Goal: Information Seeking & Learning: Learn about a topic

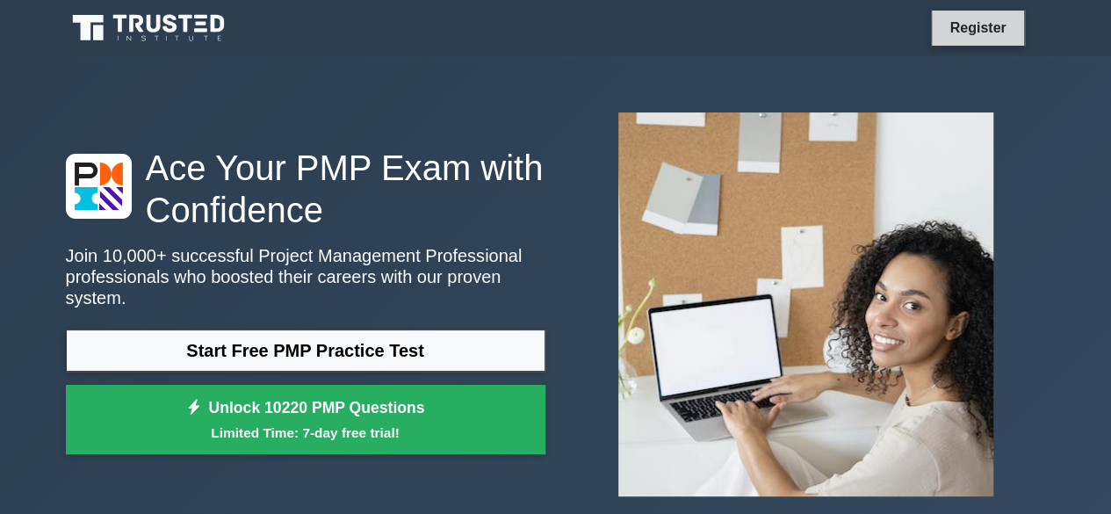
click at [996, 31] on link "Register" at bounding box center [977, 28] width 77 height 22
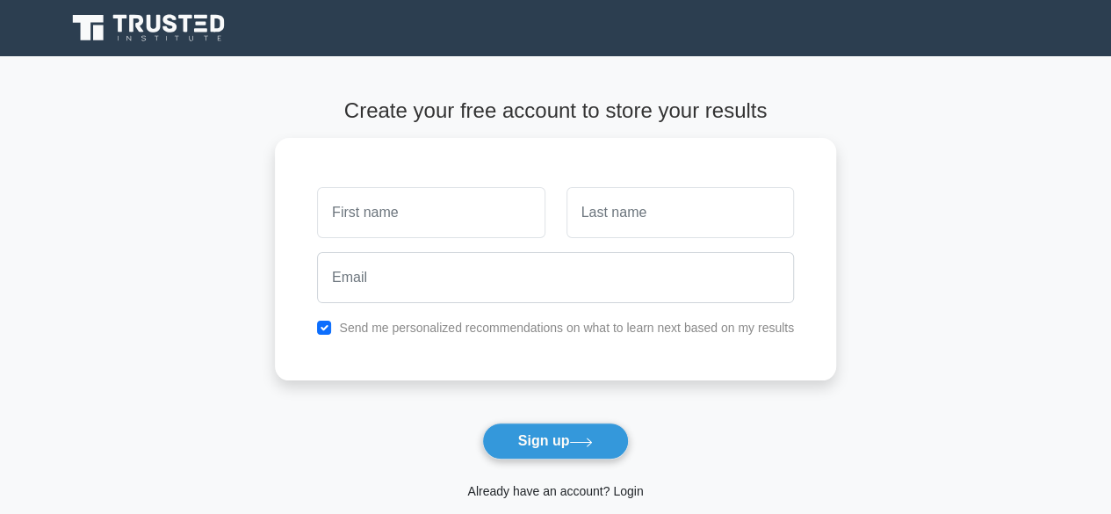
click at [580, 491] on link "Already have an account? Login" at bounding box center [555, 491] width 176 height 14
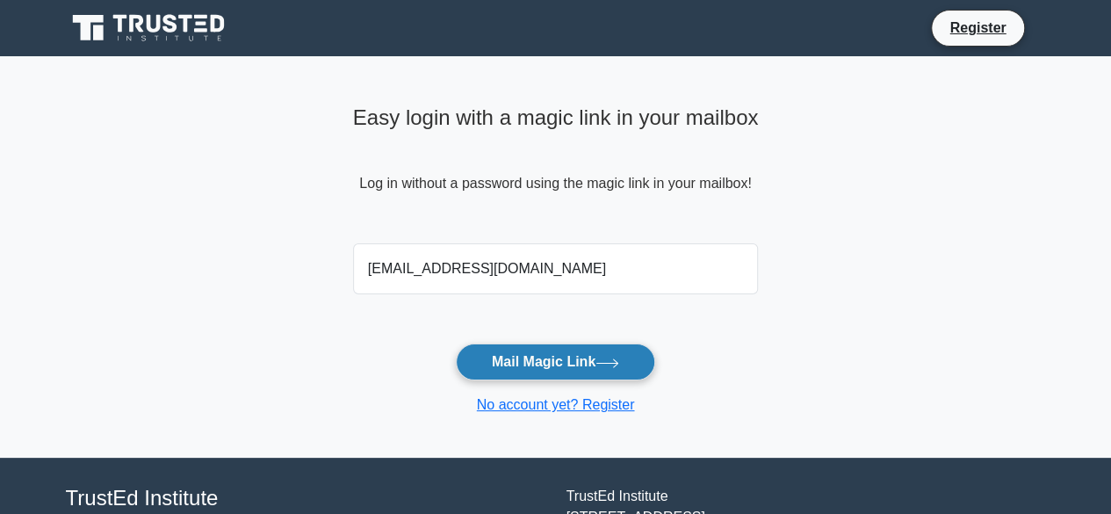
type input "2028madhumitha@gmail.com"
click at [555, 353] on button "Mail Magic Link" at bounding box center [555, 361] width 199 height 37
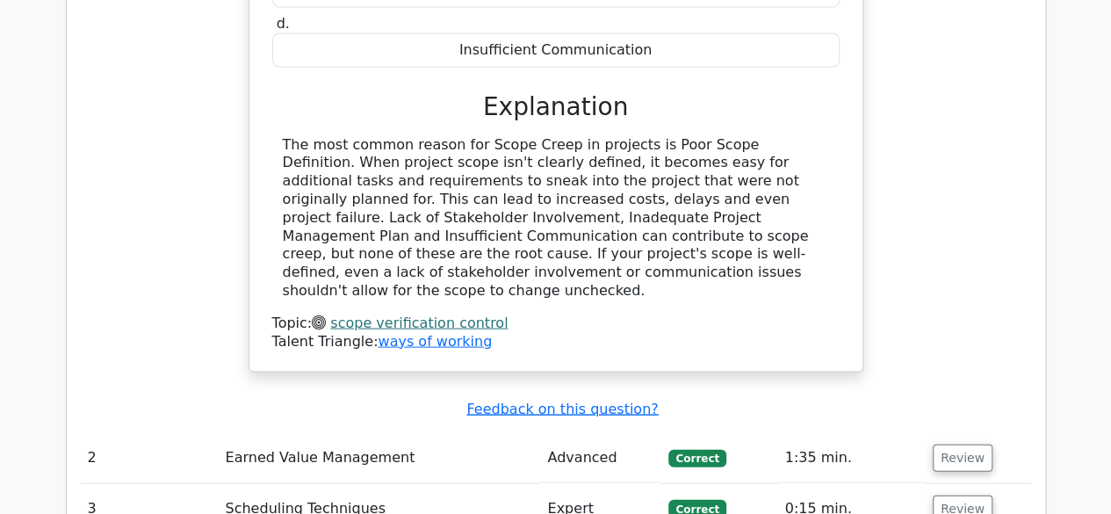
scroll to position [1864, 0]
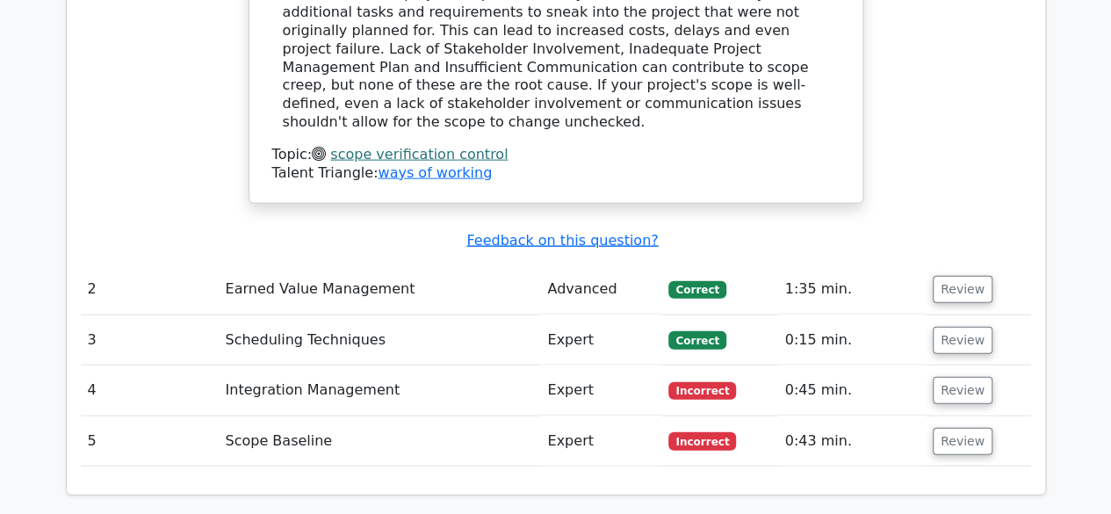
click at [956, 416] on td "Review" at bounding box center [978, 441] width 105 height 50
click at [956, 428] on button "Review" at bounding box center [963, 441] width 60 height 27
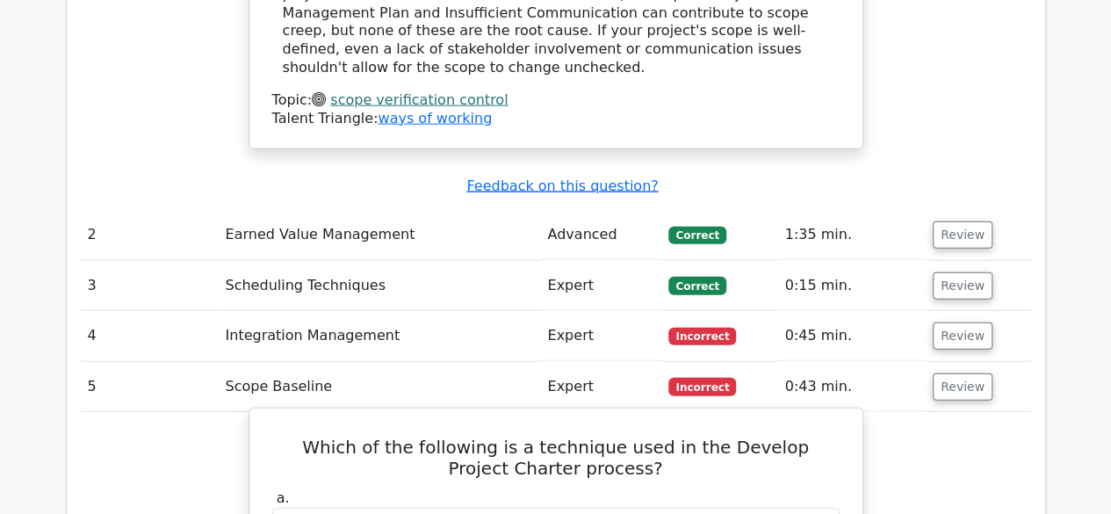
scroll to position [1918, 0]
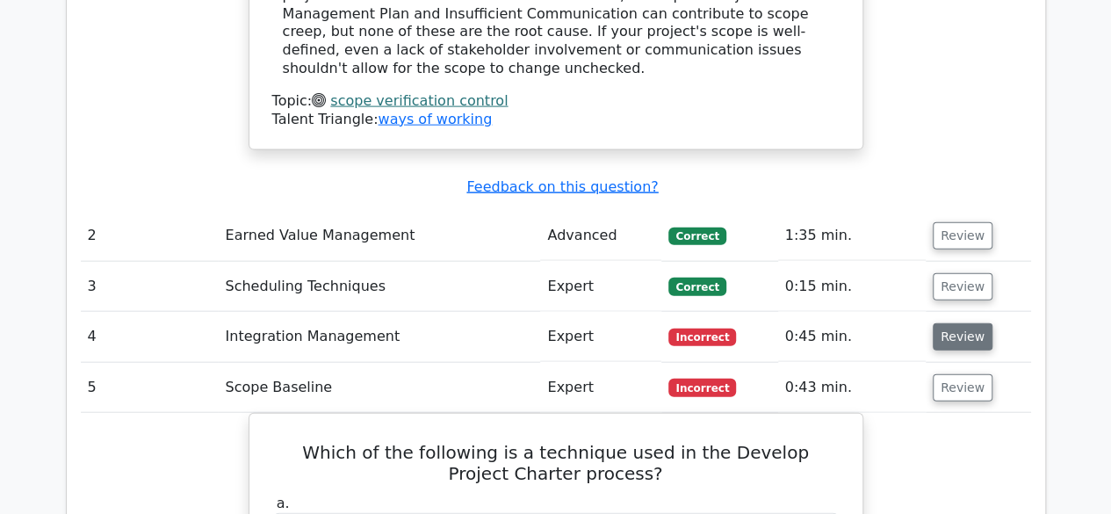
click at [946, 323] on button "Review" at bounding box center [963, 336] width 60 height 27
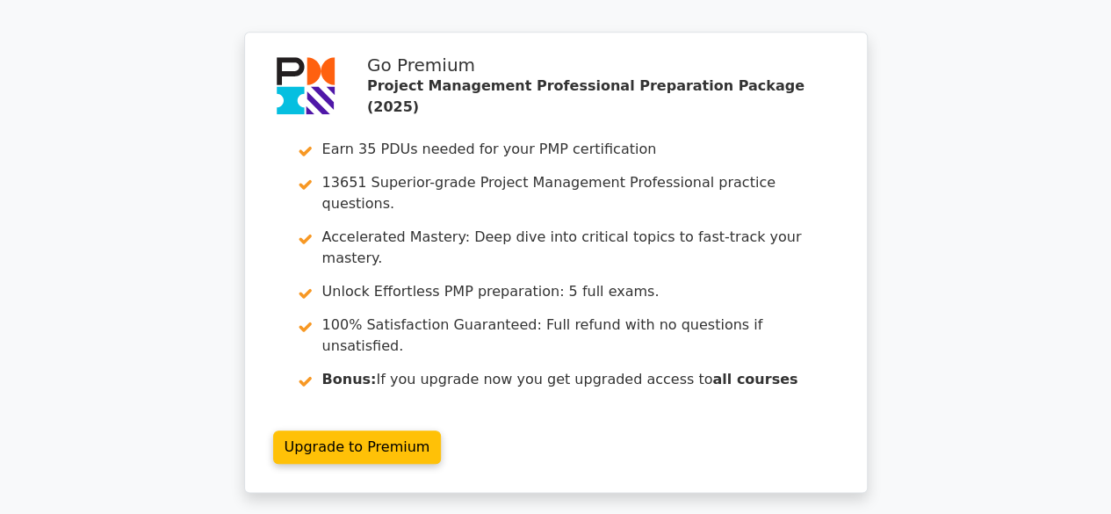
scroll to position [4103, 0]
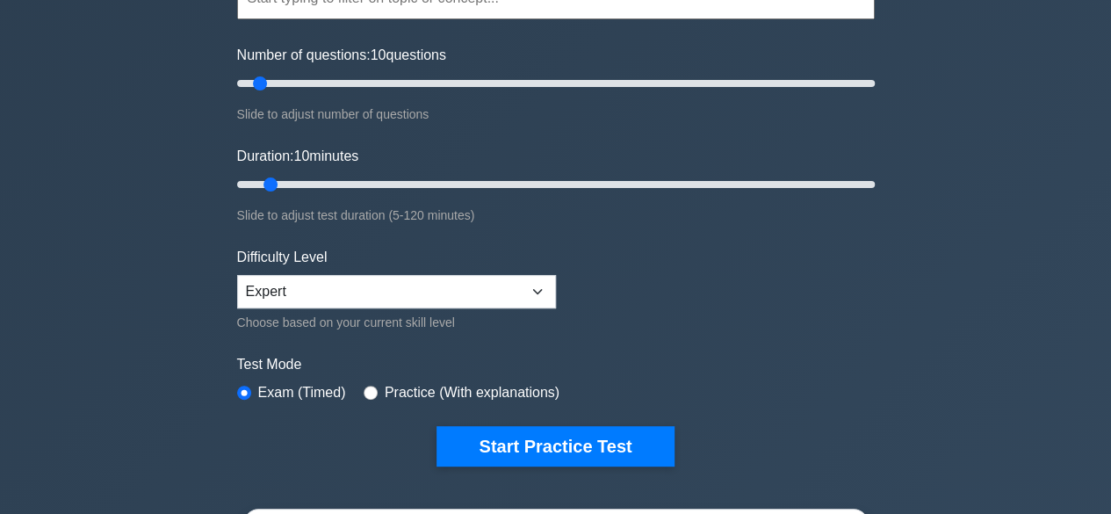
scroll to position [197, 0]
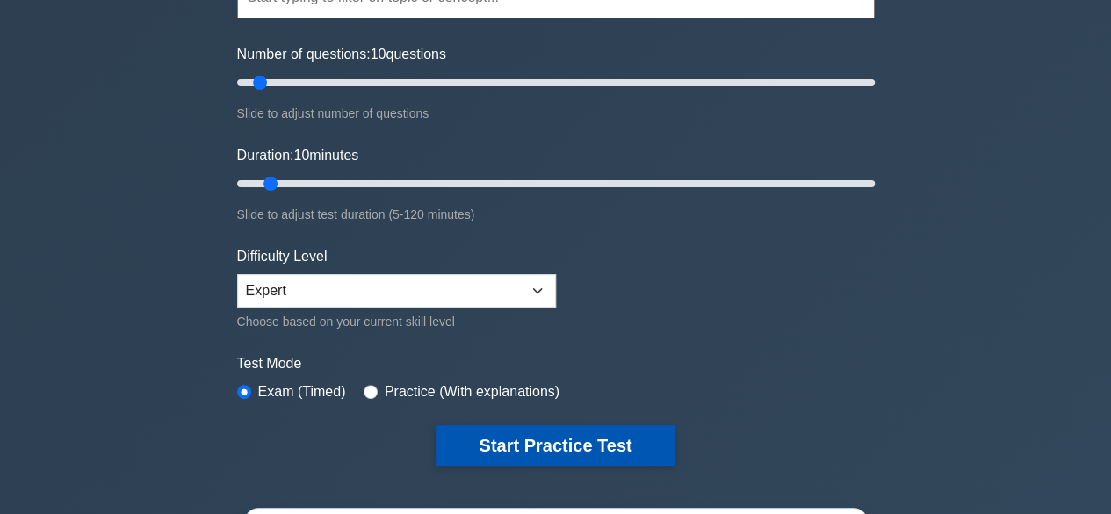
click at [555, 445] on button "Start Practice Test" at bounding box center [555, 445] width 237 height 40
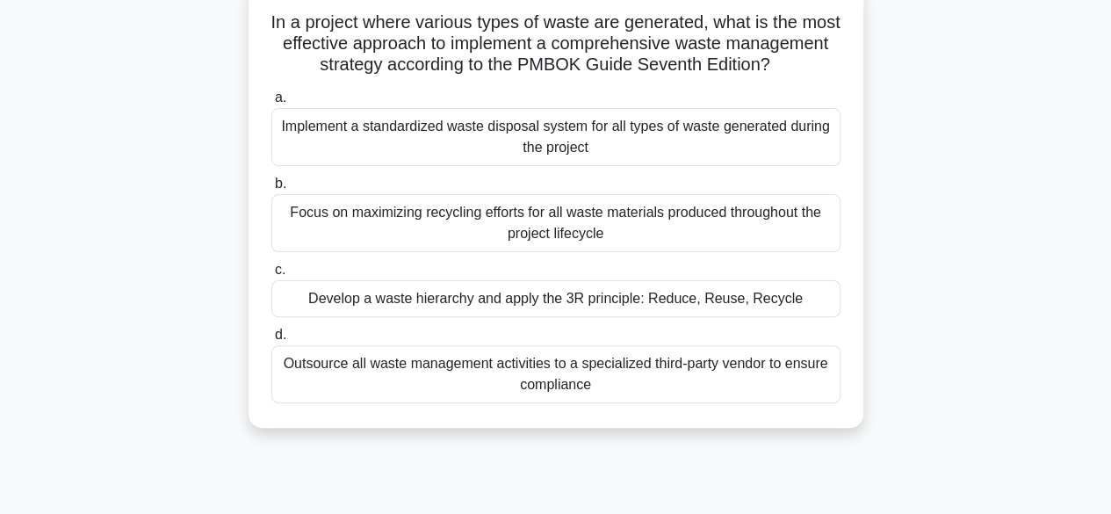
scroll to position [69, 0]
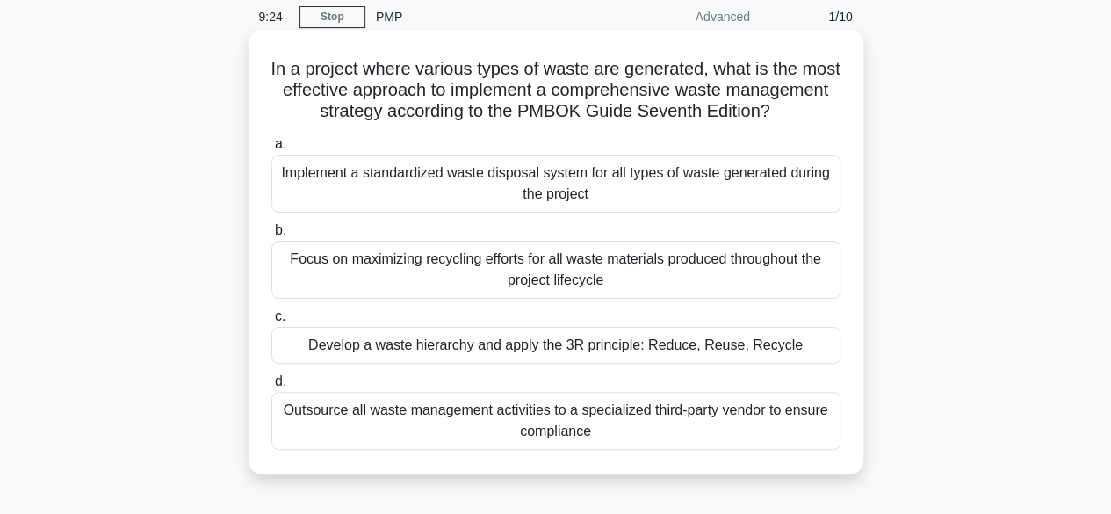
click at [725, 283] on div "Focus on maximizing recycling efforts for all waste materials produced througho…" at bounding box center [555, 270] width 569 height 58
click at [271, 236] on input "b. Focus on maximizing recycling efforts for all waste materials produced throu…" at bounding box center [271, 230] width 0 height 11
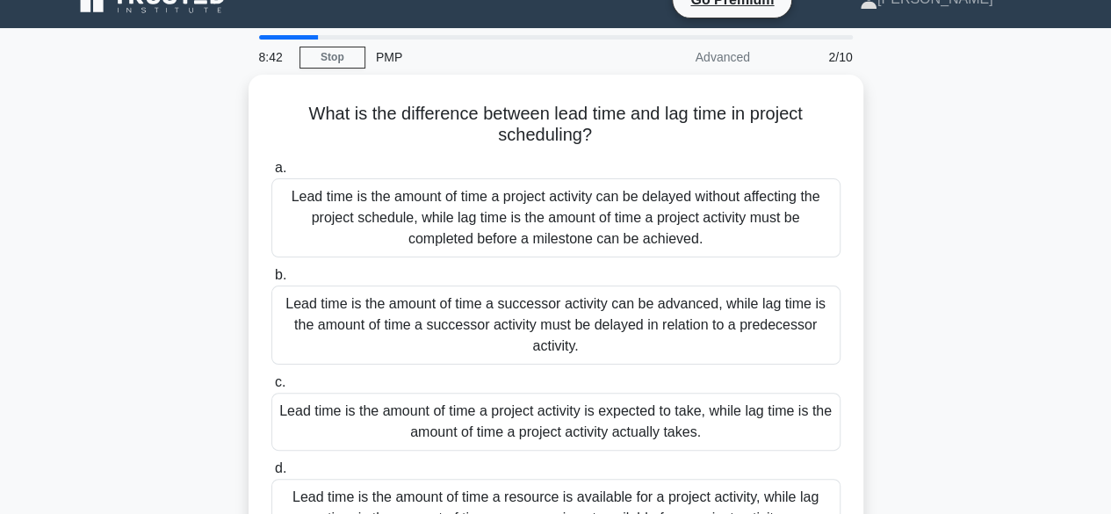
scroll to position [0, 0]
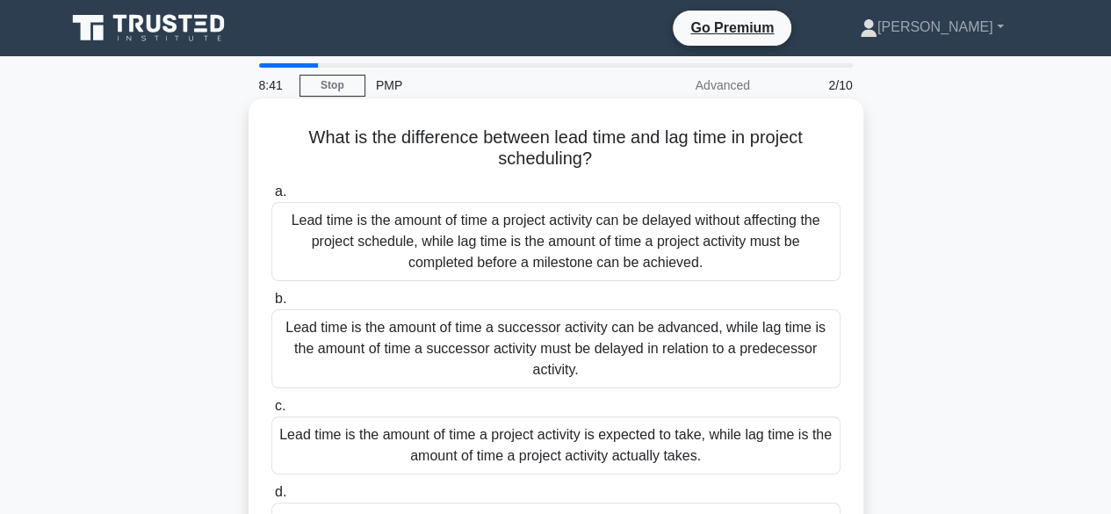
click at [675, 222] on div "Lead time is the amount of time a project activity can be delayed without affec…" at bounding box center [555, 241] width 569 height 79
click at [271, 198] on input "a. Lead time is the amount of time a project activity can be delayed without af…" at bounding box center [271, 191] width 0 height 11
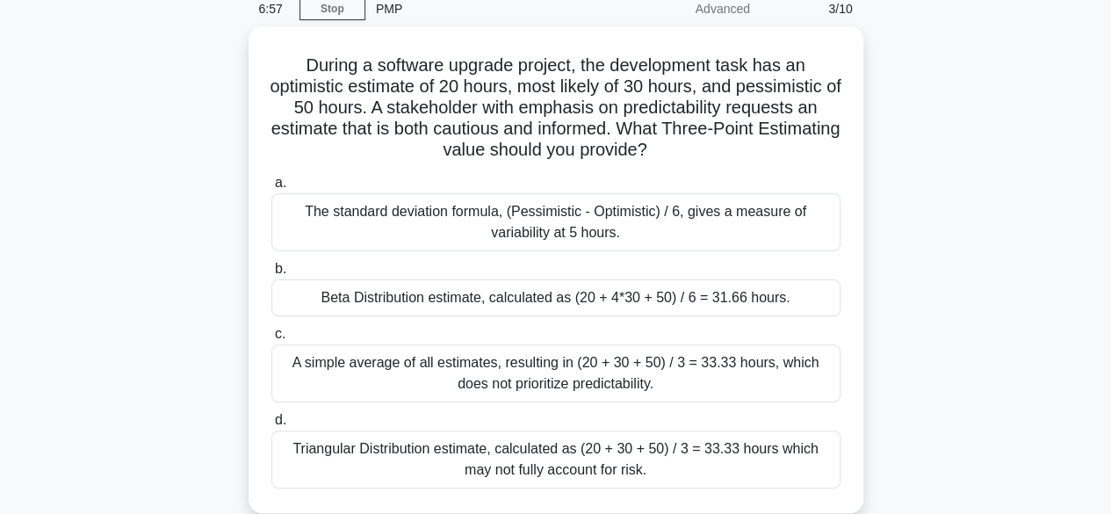
scroll to position [90, 0]
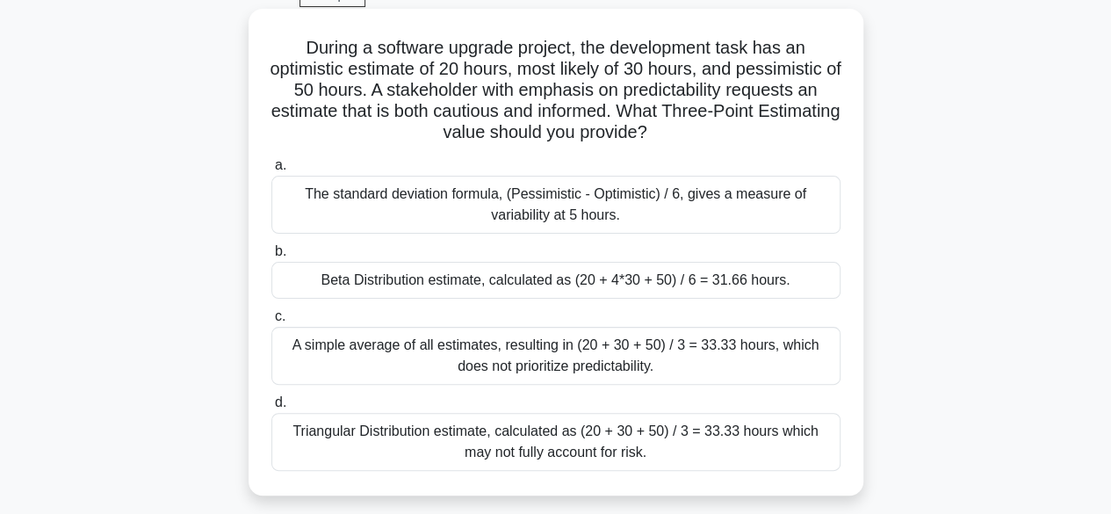
click at [422, 280] on div "Beta Distribution estimate, calculated as (20 + 4*30 + 50) / 6 = 31.66 hours." at bounding box center [555, 280] width 569 height 37
click at [271, 257] on input "b. Beta Distribution estimate, calculated as (20 + 4*30 + 50) / 6 = 31.66 hours." at bounding box center [271, 251] width 0 height 11
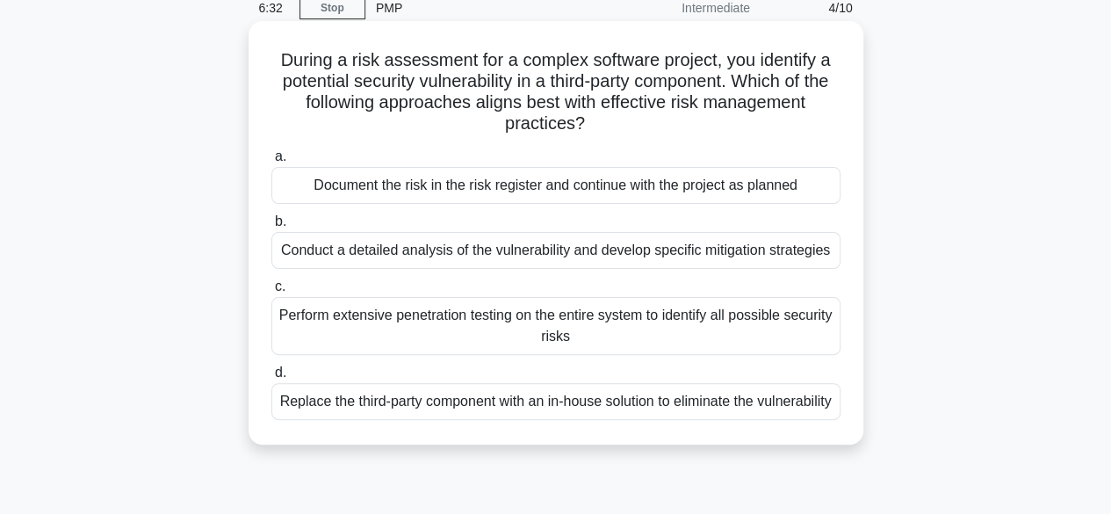
scroll to position [80, 0]
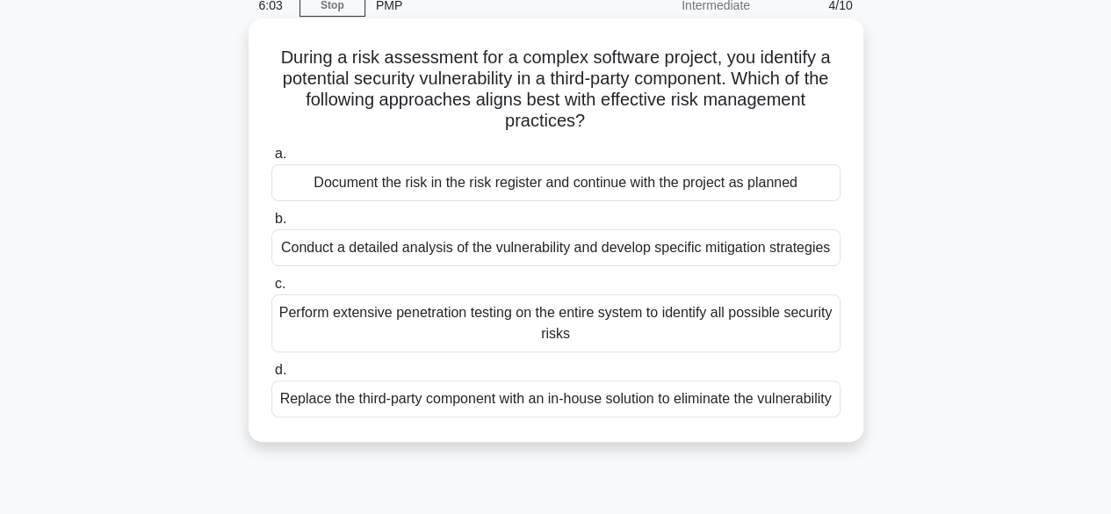
click at [352, 343] on div "Perform extensive penetration testing on the entire system to identify all poss…" at bounding box center [555, 323] width 569 height 58
click at [271, 290] on input "c. Perform extensive penetration testing on the entire system to identify all p…" at bounding box center [271, 283] width 0 height 11
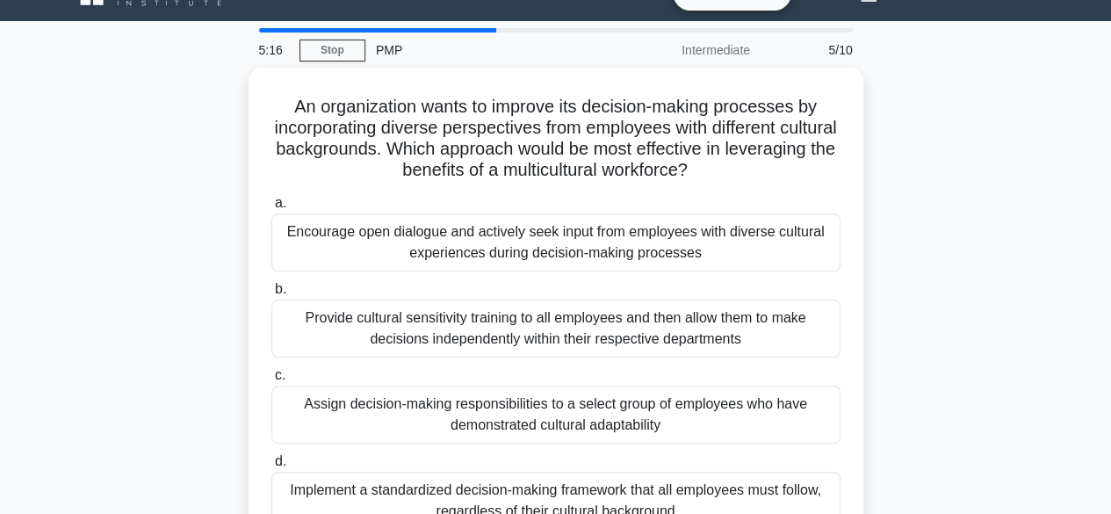
scroll to position [0, 0]
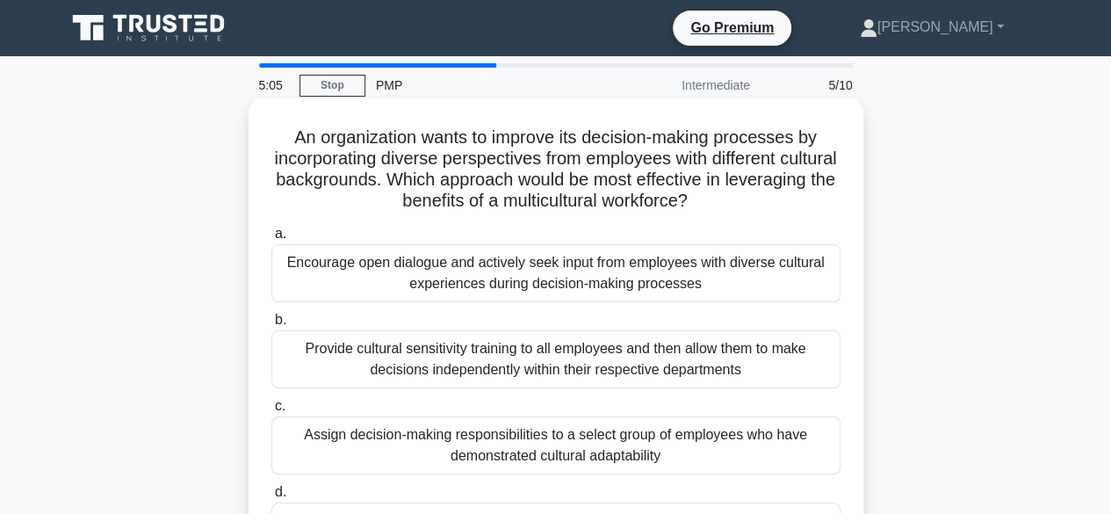
click at [309, 345] on div "Provide cultural sensitivity training to all employees and then allow them to m…" at bounding box center [555, 359] width 569 height 58
click at [271, 326] on input "b. Provide cultural sensitivity training to all employees and then allow them t…" at bounding box center [271, 319] width 0 height 11
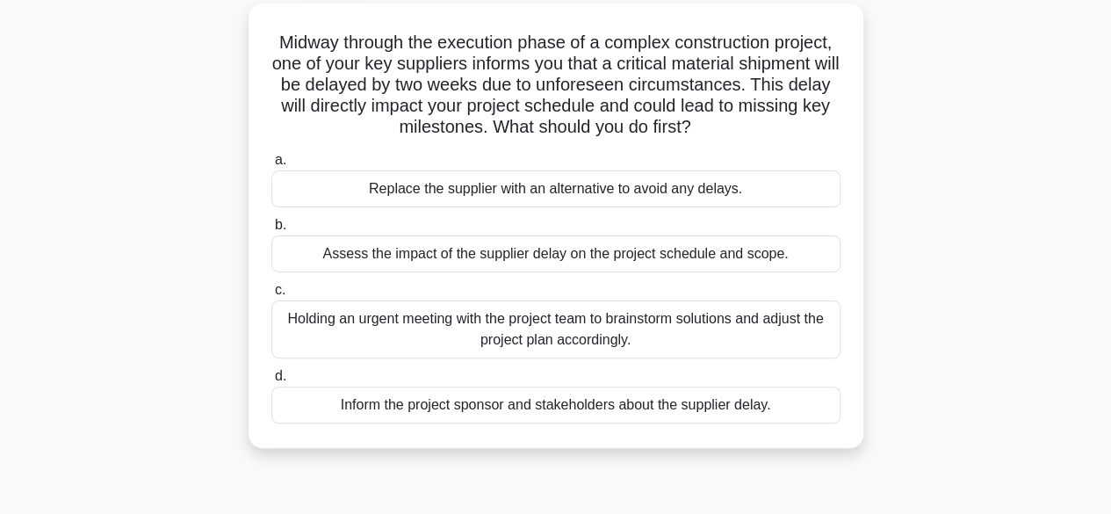
scroll to position [98, 0]
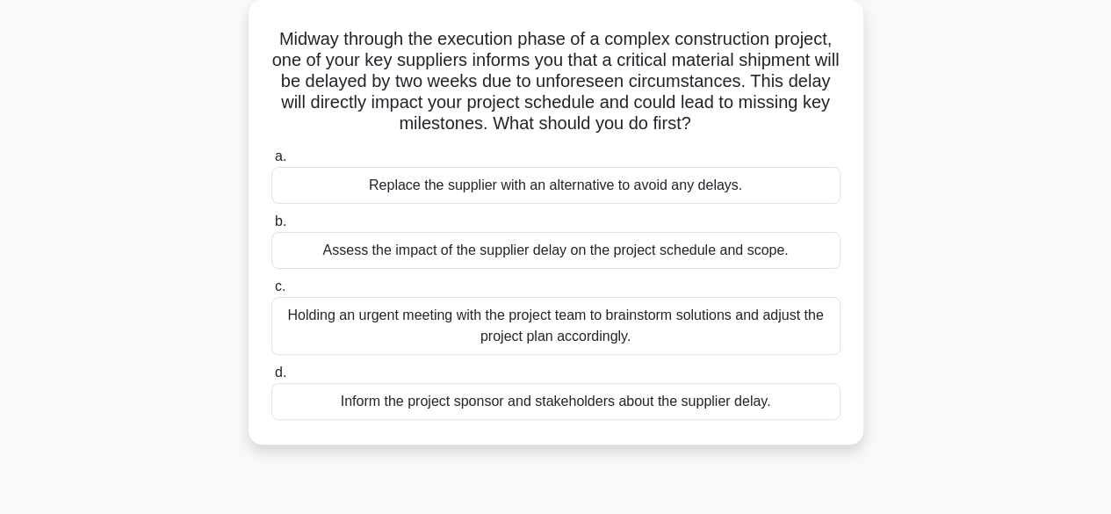
click at [374, 398] on div "Inform the project sponsor and stakeholders about the supplier delay." at bounding box center [555, 401] width 569 height 37
click at [271, 379] on input "d. Inform the project sponsor and stakeholders about the supplier delay." at bounding box center [271, 372] width 0 height 11
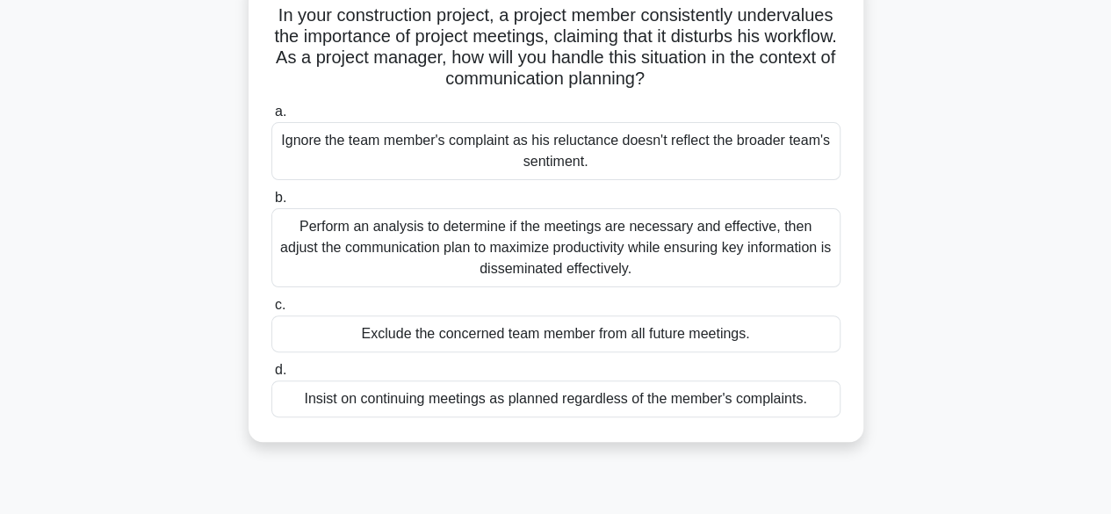
scroll to position [123, 0]
click at [357, 263] on div "Perform an analysis to determine if the meetings are necessary and effective, t…" at bounding box center [555, 246] width 569 height 79
click at [271, 203] on input "b. Perform an analysis to determine if the meetings are necessary and effective…" at bounding box center [271, 197] width 0 height 11
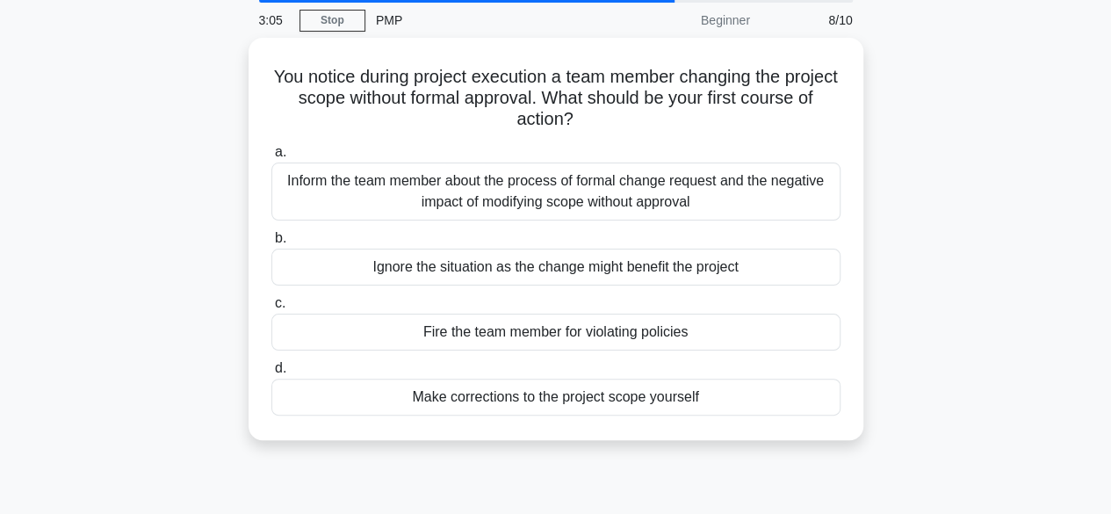
scroll to position [0, 0]
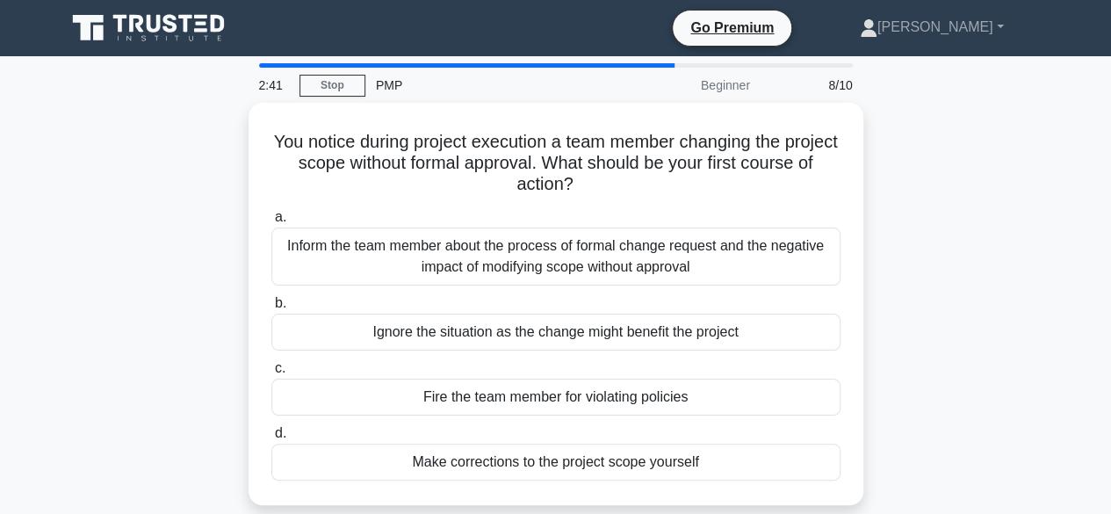
click at [357, 263] on div "Inform the team member about the process of formal change request and the negat…" at bounding box center [555, 257] width 569 height 58
click at [271, 223] on input "a. Inform the team member about the process of formal change request and the ne…" at bounding box center [271, 217] width 0 height 11
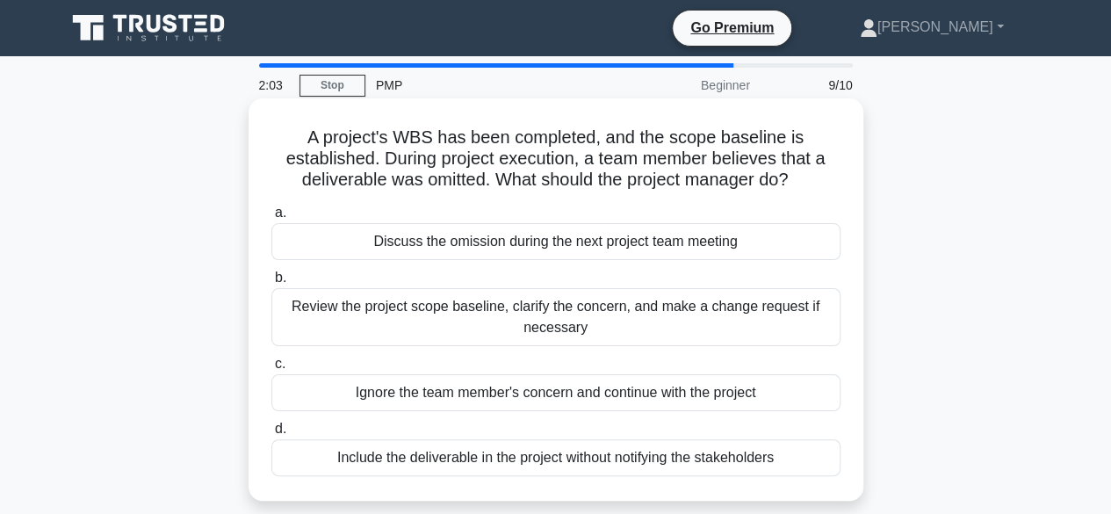
click at [364, 314] on div "Review the project scope baseline, clarify the concern, and make a change reque…" at bounding box center [555, 317] width 569 height 58
click at [271, 284] on input "b. Review the project scope baseline, clarify the concern, and make a change re…" at bounding box center [271, 277] width 0 height 11
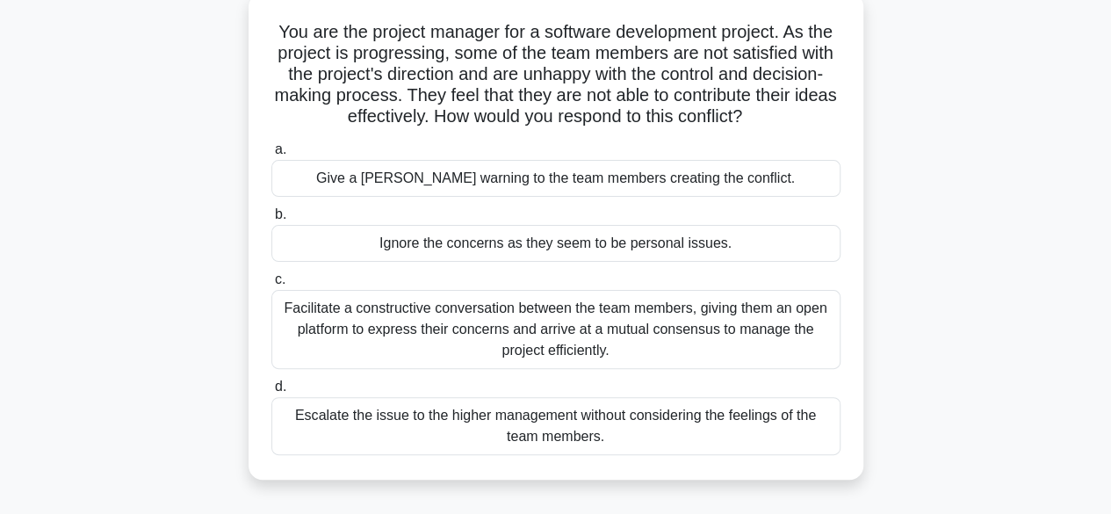
scroll to position [109, 0]
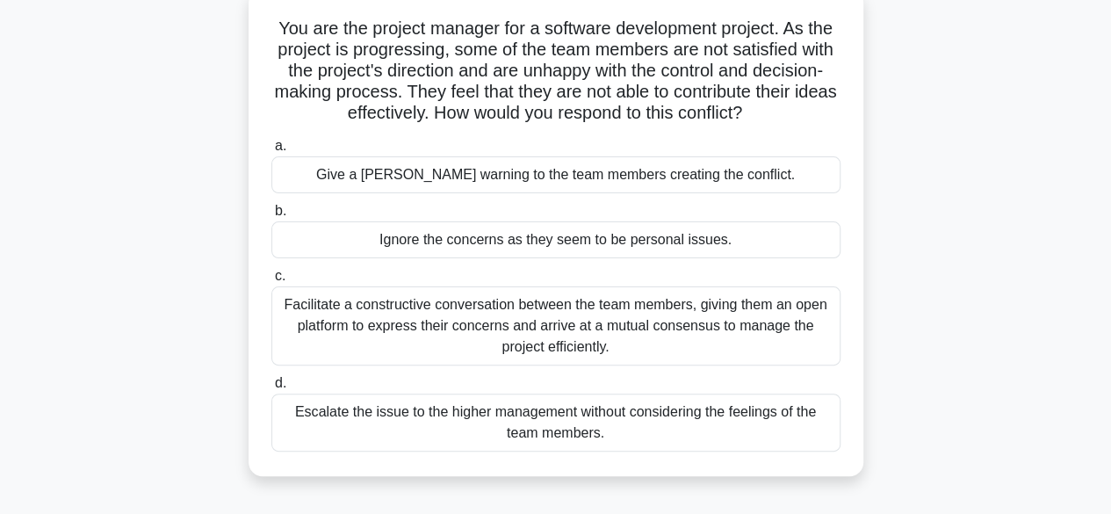
click at [754, 327] on div "Facilitate a constructive conversation between the team members, giving them an…" at bounding box center [555, 325] width 569 height 79
click at [271, 282] on input "c. Facilitate a constructive conversation between the team members, giving them…" at bounding box center [271, 276] width 0 height 11
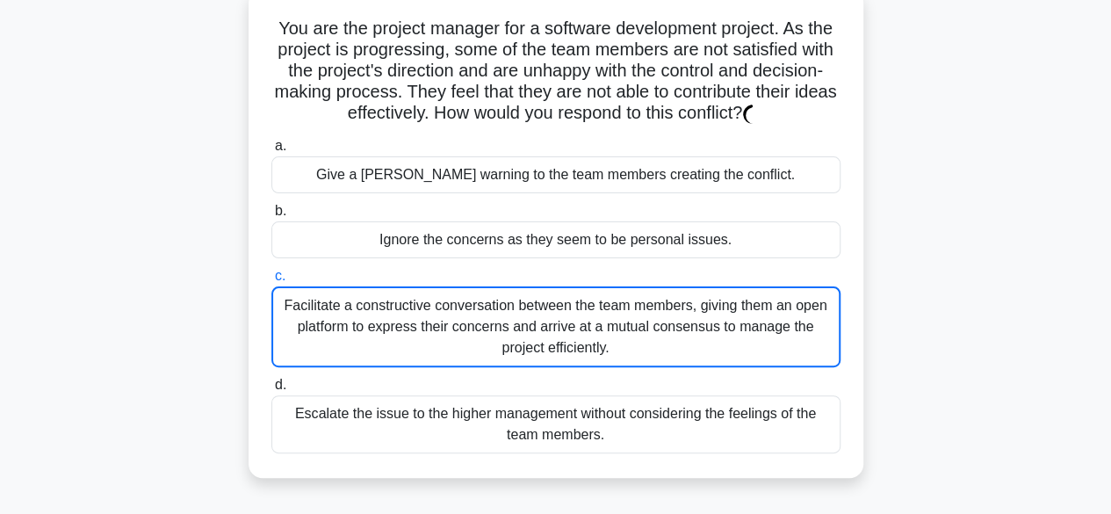
scroll to position [0, 0]
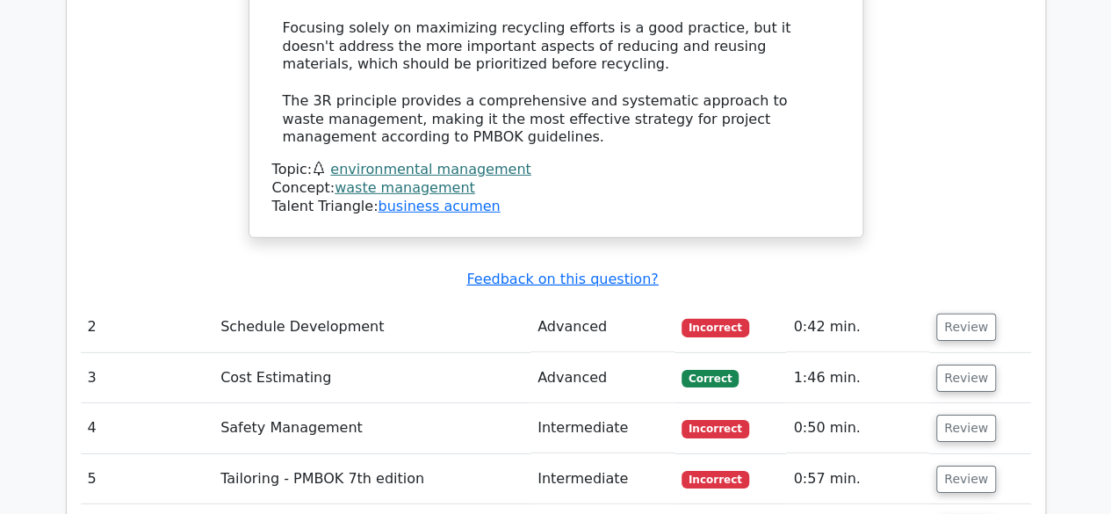
scroll to position [2609, 0]
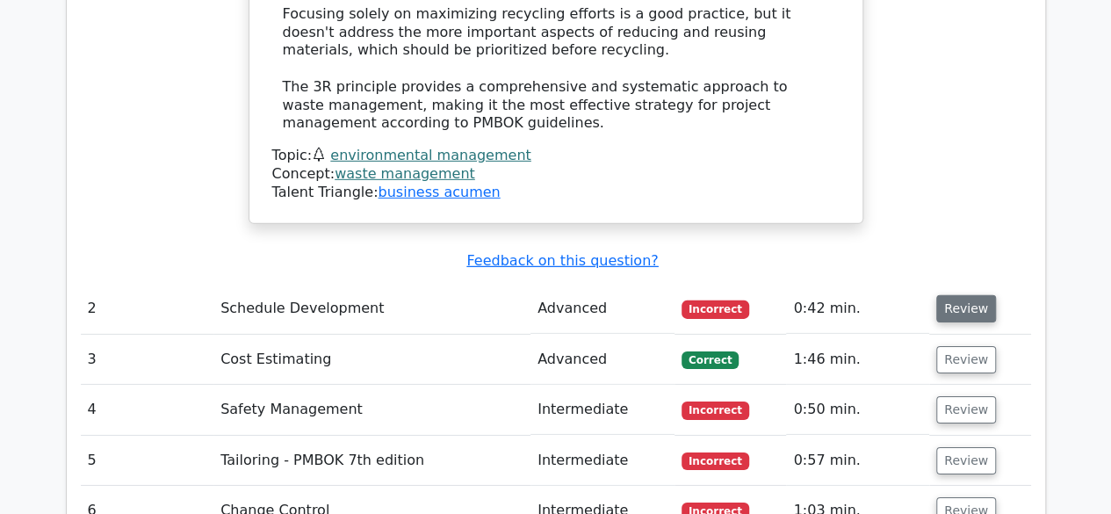
click at [950, 295] on button "Review" at bounding box center [966, 308] width 60 height 27
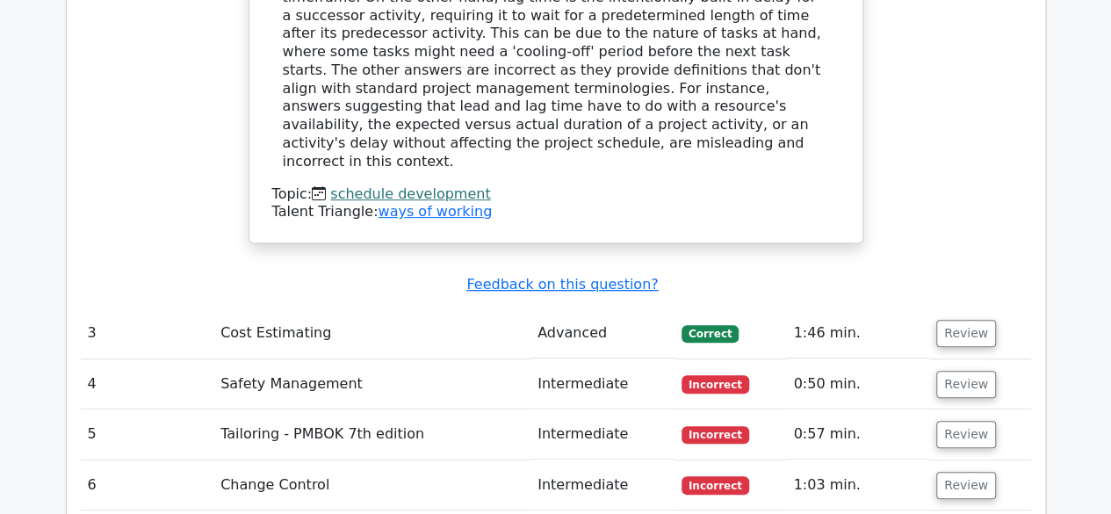
scroll to position [3535, 0]
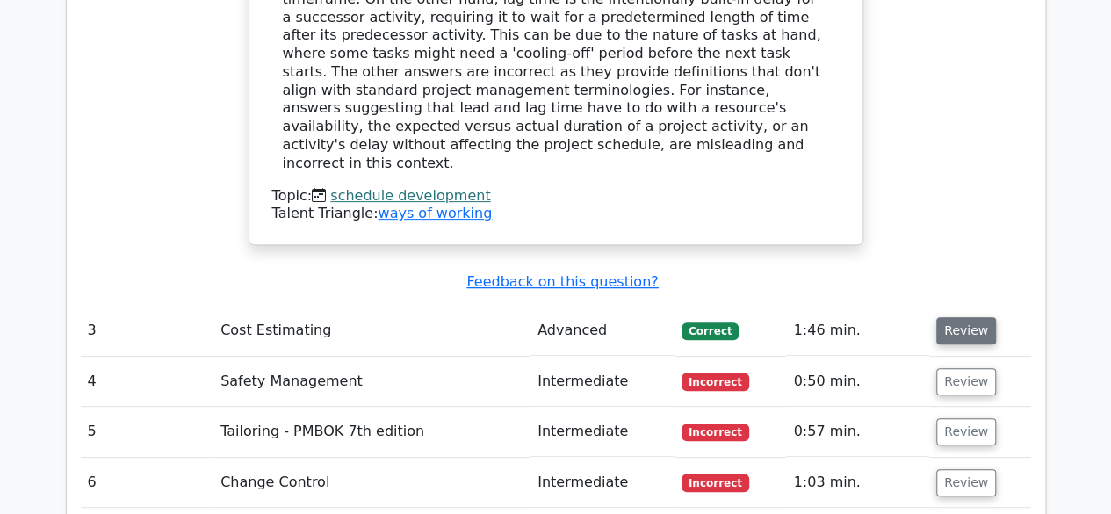
click at [956, 317] on button "Review" at bounding box center [966, 330] width 60 height 27
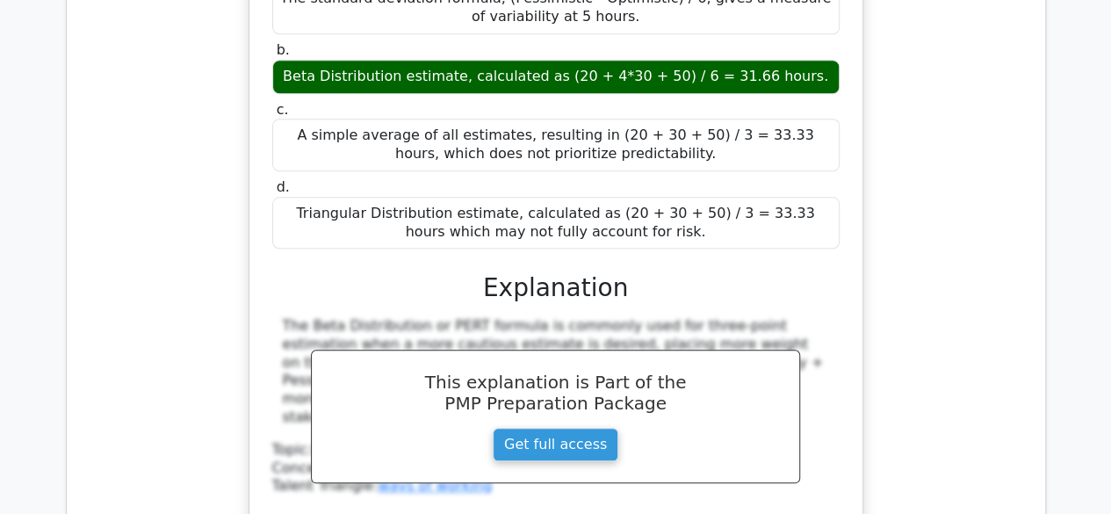
scroll to position [4372, 0]
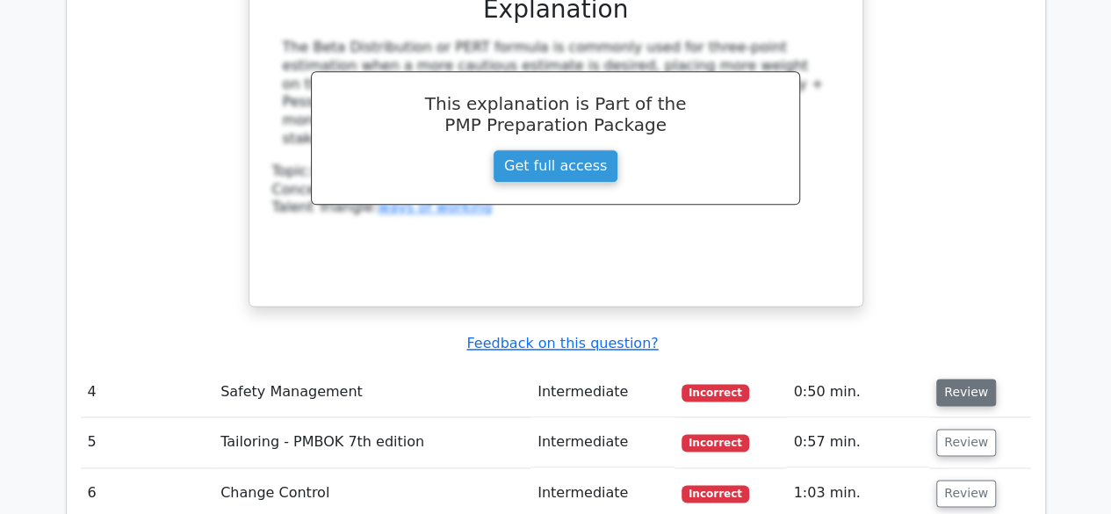
click at [977, 379] on button "Review" at bounding box center [966, 392] width 60 height 27
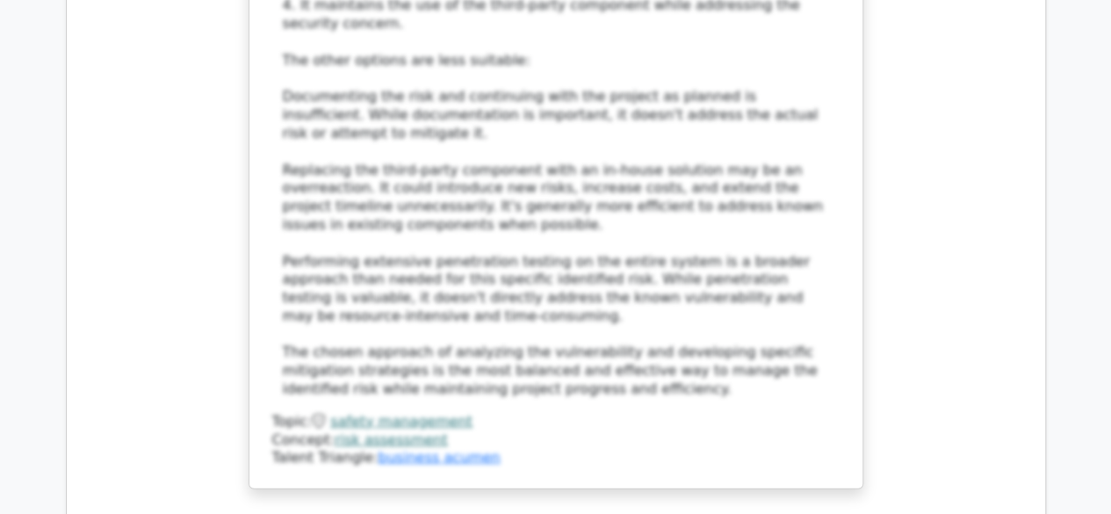
scroll to position [5556, 0]
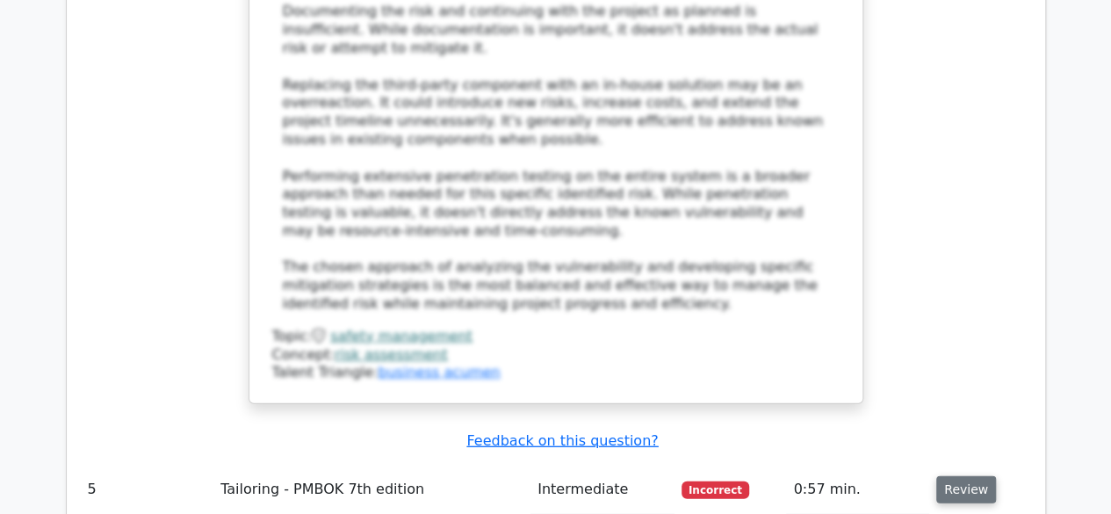
click at [956, 476] on button "Review" at bounding box center [966, 489] width 60 height 27
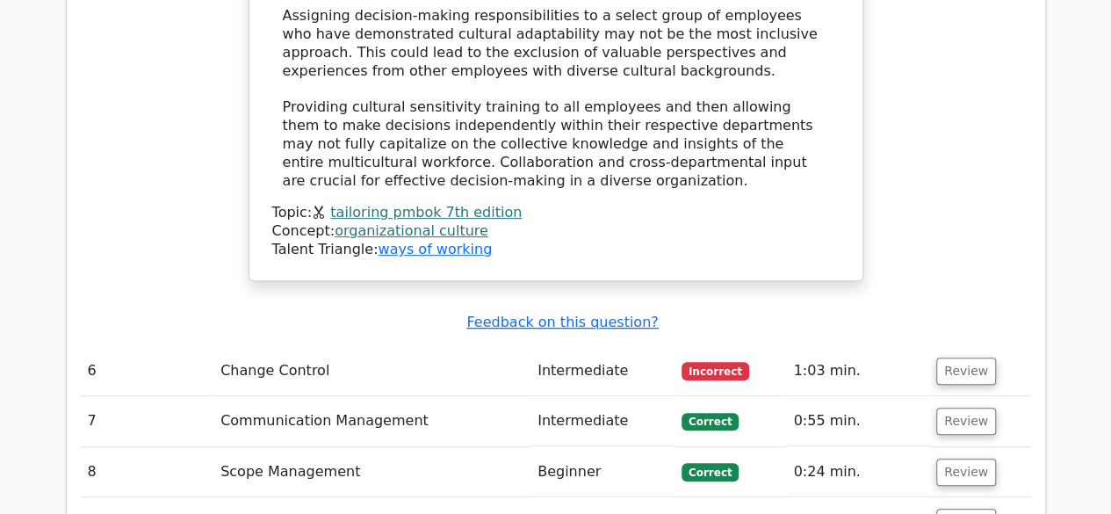
scroll to position [6848, 0]
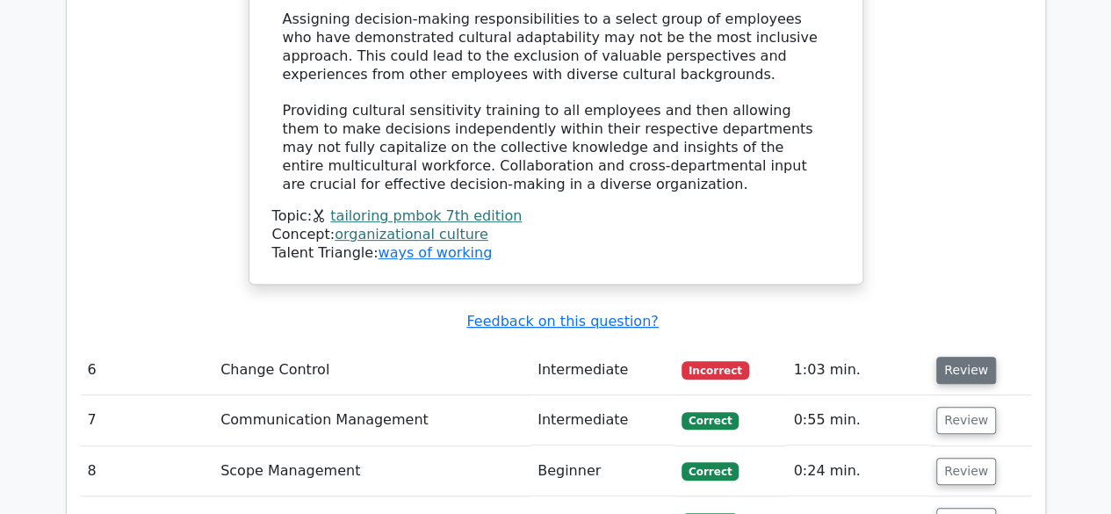
click at [970, 357] on button "Review" at bounding box center [966, 370] width 60 height 27
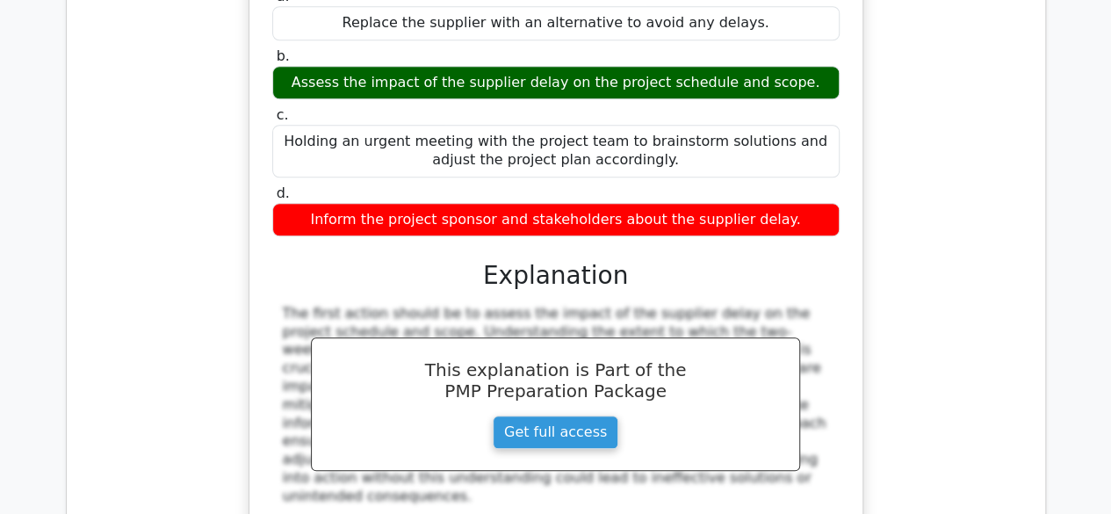
scroll to position [7586, 0]
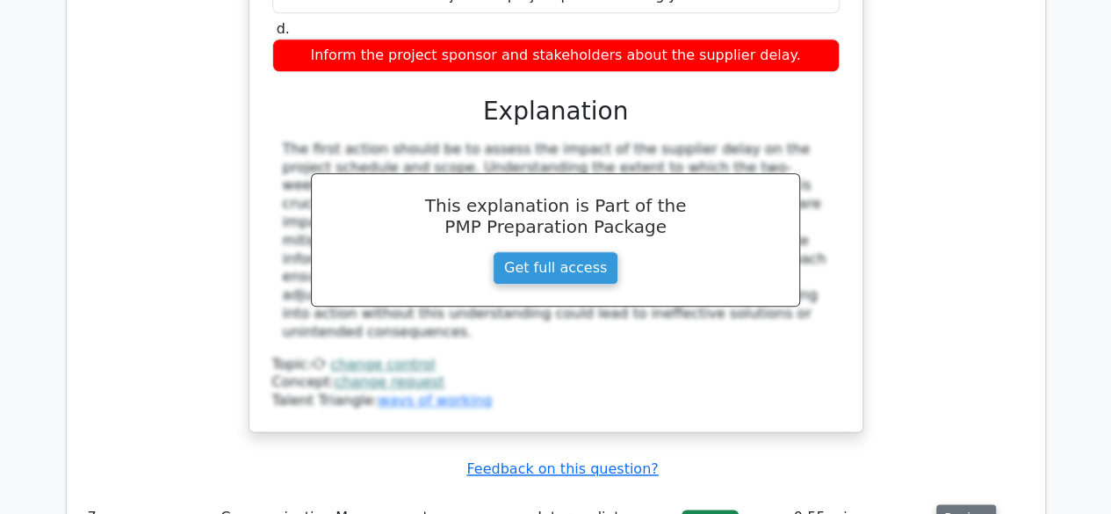
click at [940, 504] on button "Review" at bounding box center [966, 517] width 60 height 27
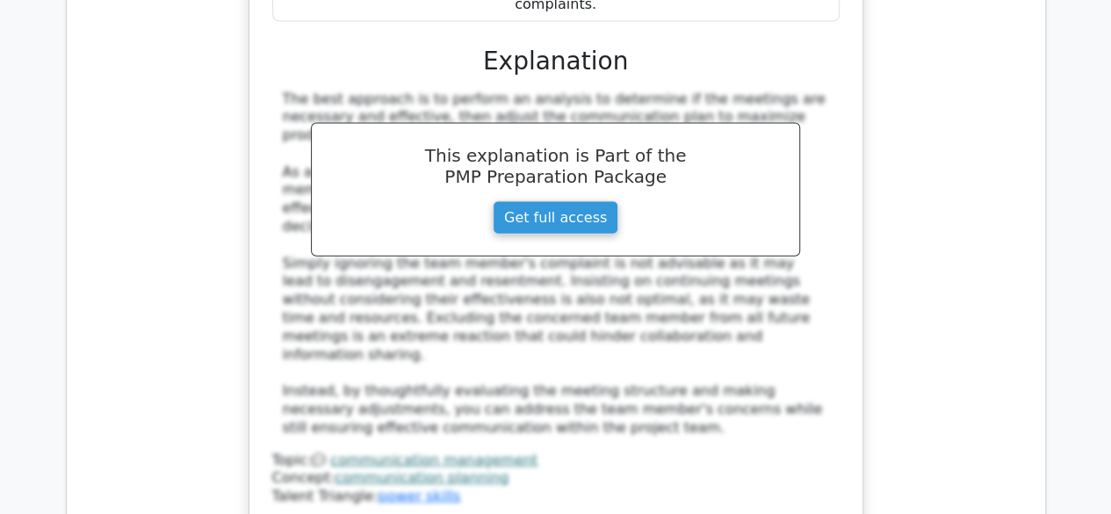
scroll to position [8535, 0]
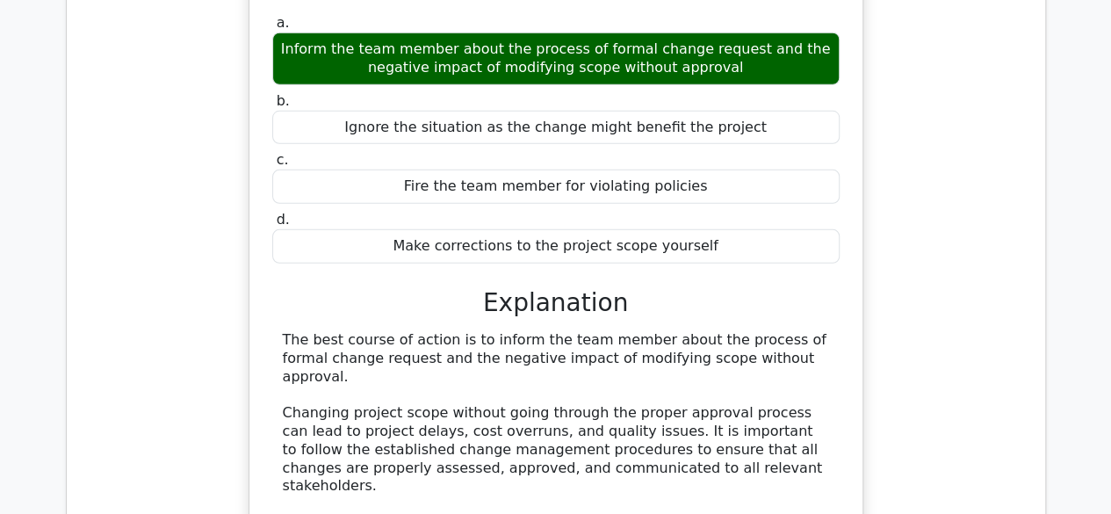
scroll to position [9330, 0]
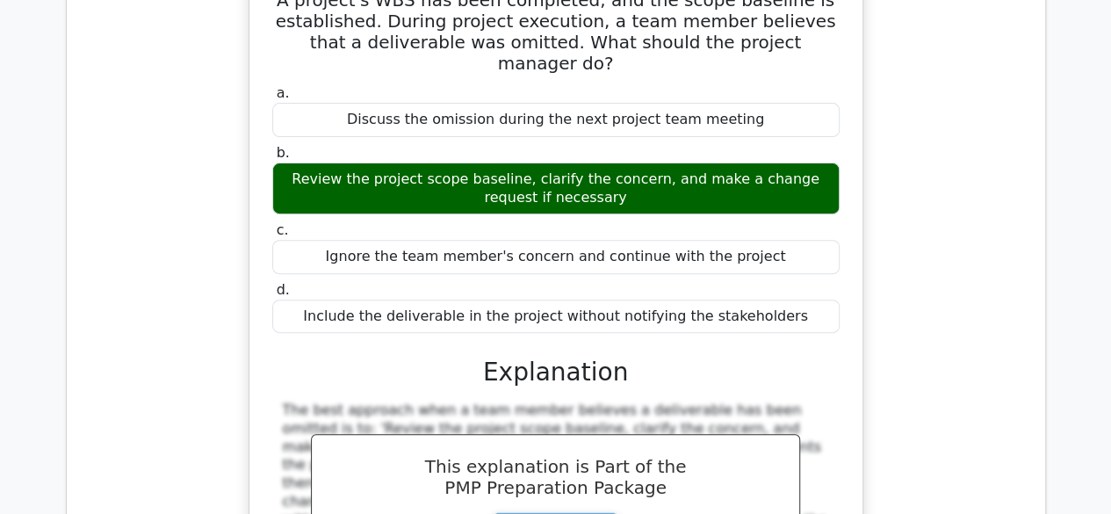
scroll to position [10244, 0]
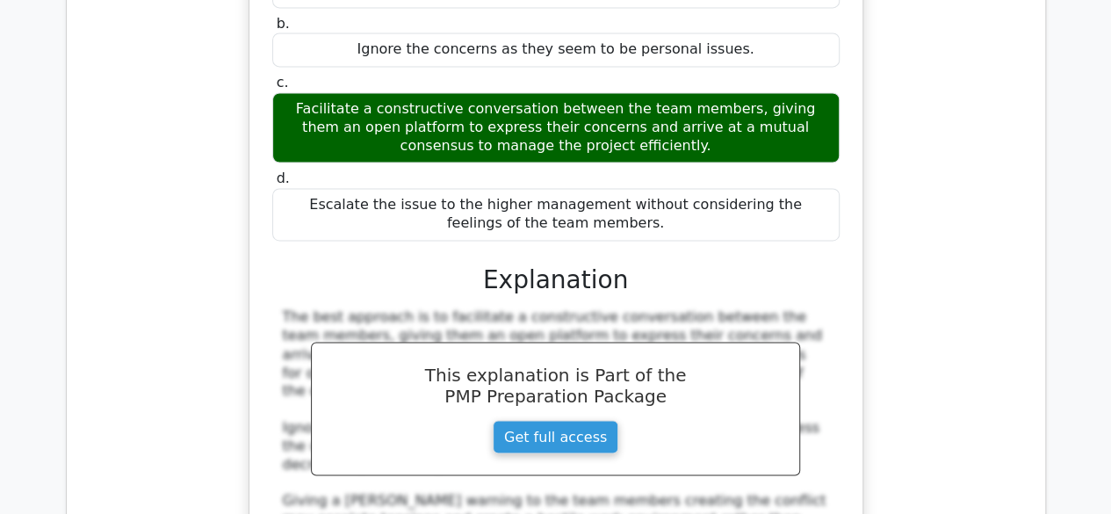
scroll to position [11841, 0]
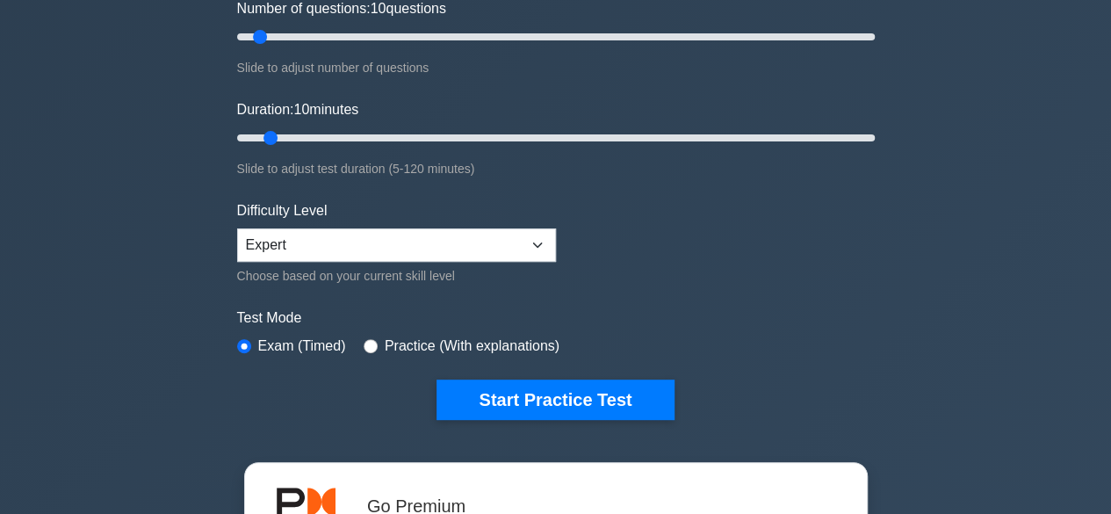
scroll to position [242, 0]
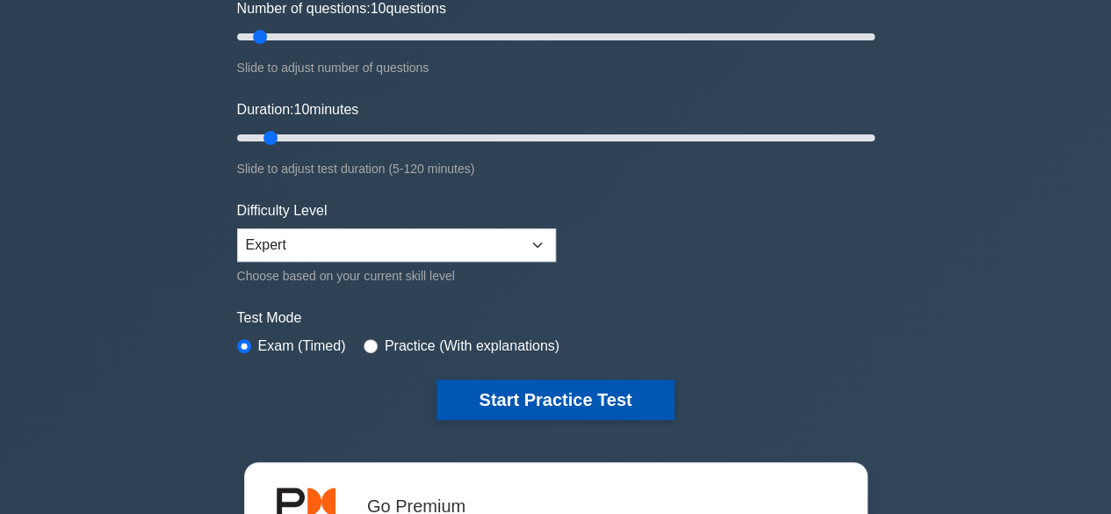
click at [518, 386] on button "Start Practice Test" at bounding box center [555, 399] width 237 height 40
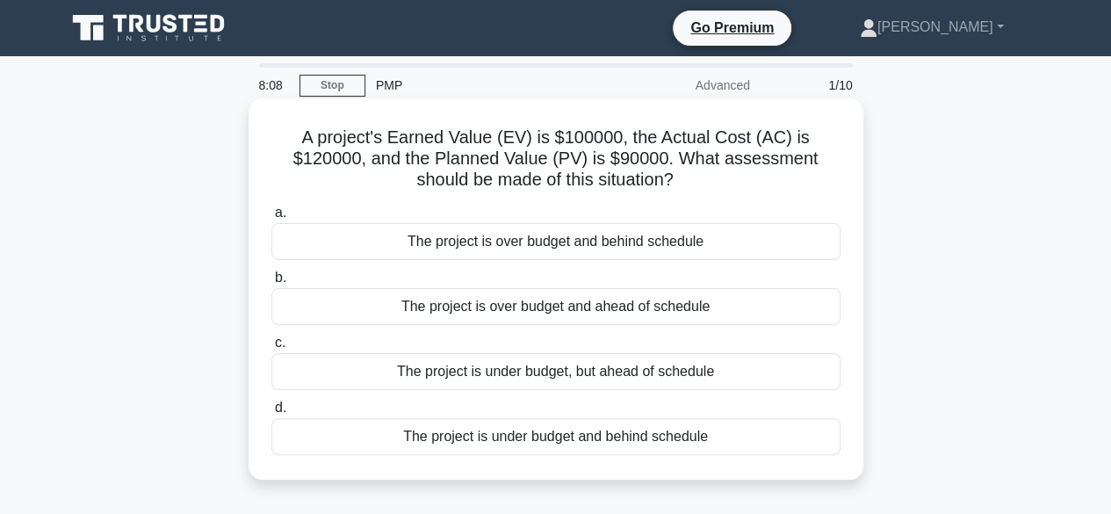
click at [542, 437] on div "The project is under budget and behind schedule" at bounding box center [555, 436] width 569 height 37
click at [271, 414] on input "d. The project is under budget and behind schedule" at bounding box center [271, 407] width 0 height 11
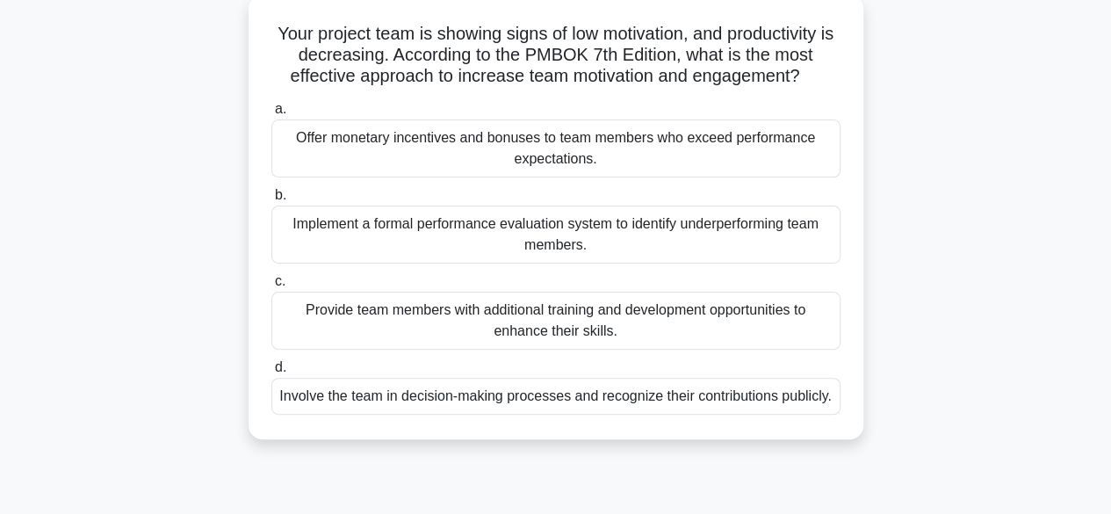
scroll to position [105, 0]
click at [541, 326] on div "Provide team members with additional training and development opportunities to …" at bounding box center [555, 320] width 569 height 58
click at [271, 286] on input "c. Provide team members with additional training and development opportunities …" at bounding box center [271, 280] width 0 height 11
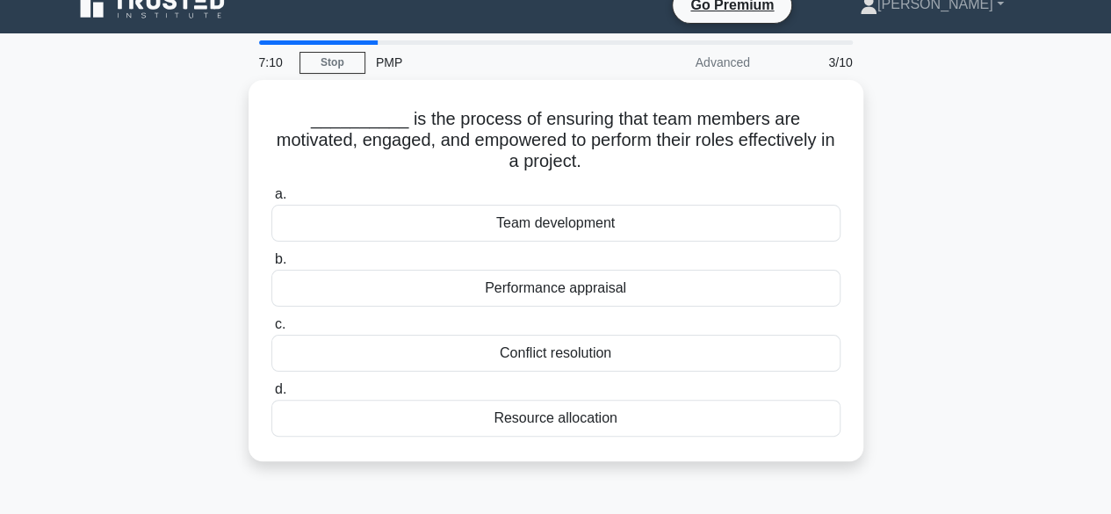
scroll to position [24, 0]
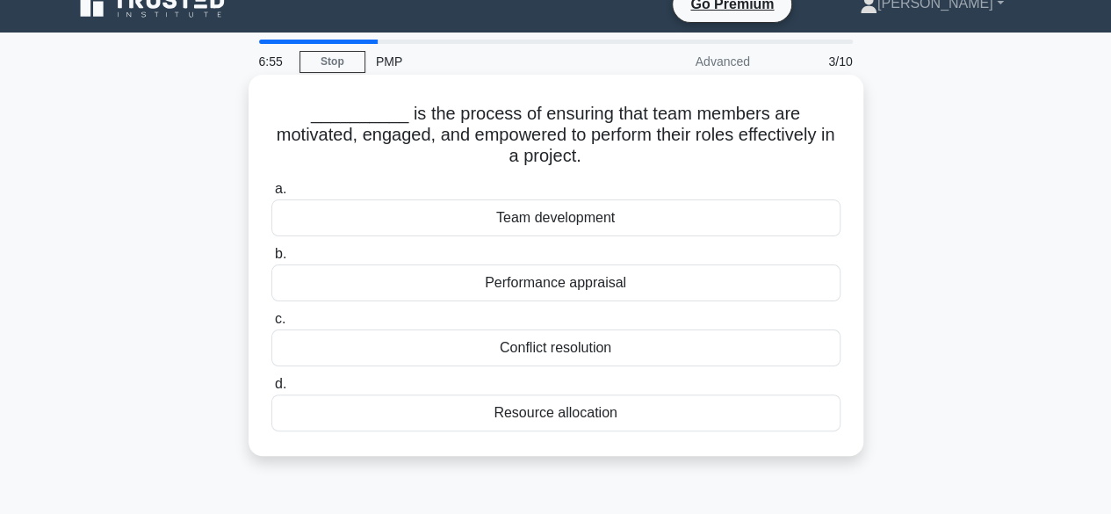
click at [553, 224] on div "Team development" at bounding box center [555, 217] width 569 height 37
click at [271, 195] on input "a. Team development" at bounding box center [271, 189] width 0 height 11
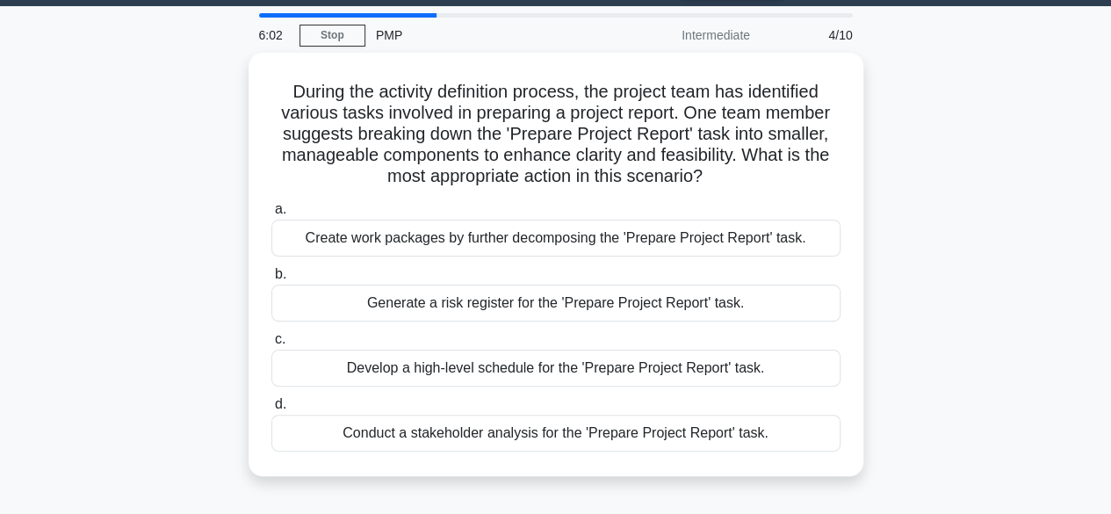
scroll to position [0, 0]
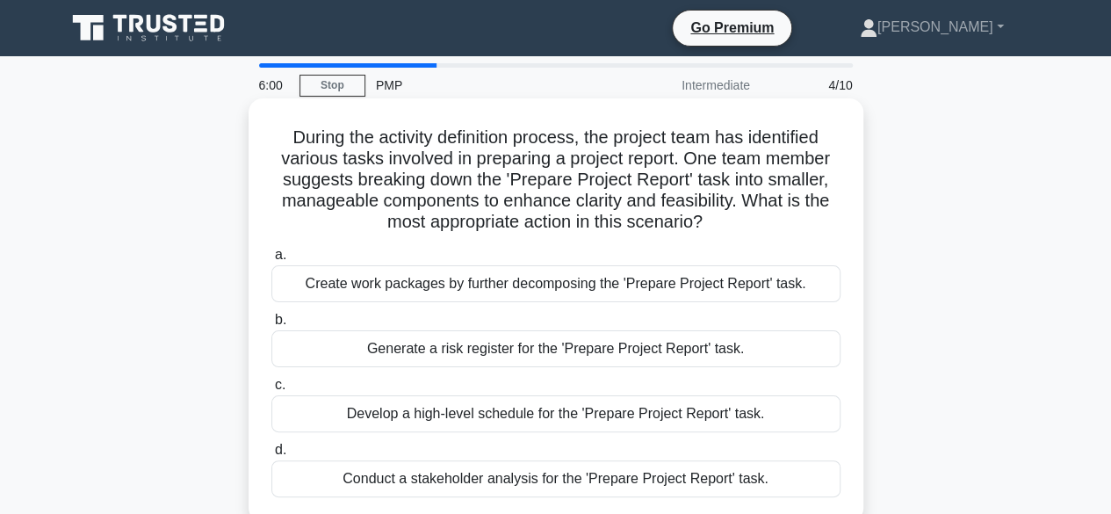
click at [553, 296] on div "Create work packages by further decomposing the 'Prepare Project Report' task." at bounding box center [555, 283] width 569 height 37
click at [271, 261] on input "a. Create work packages by further decomposing the 'Prepare Project Report' tas…" at bounding box center [271, 254] width 0 height 11
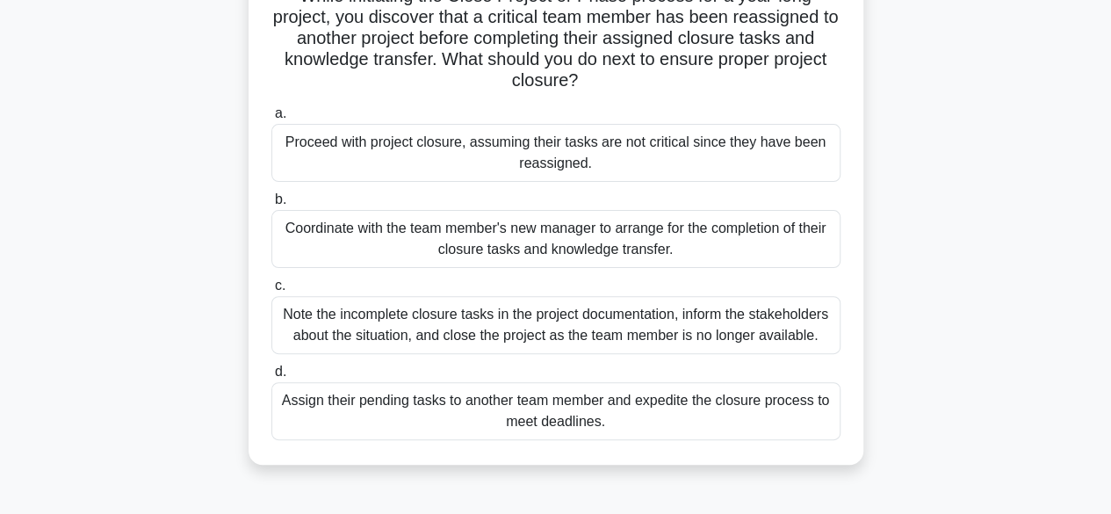
scroll to position [148, 0]
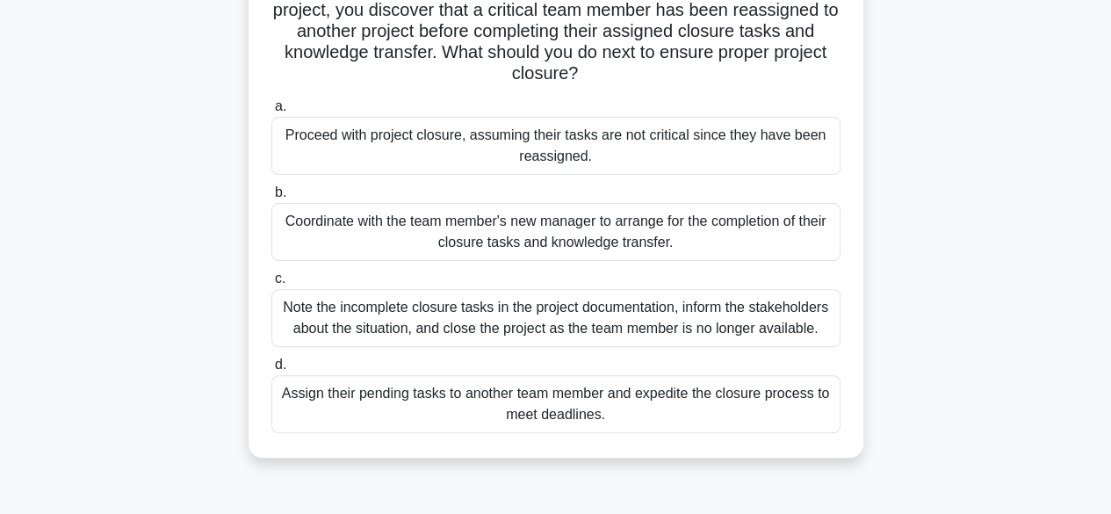
click at [522, 238] on div "Coordinate with the team member's new manager to arrange for the completion of …" at bounding box center [555, 232] width 569 height 58
click at [271, 199] on input "b. Coordinate with the team member's new manager to arrange for the completion …" at bounding box center [271, 192] width 0 height 11
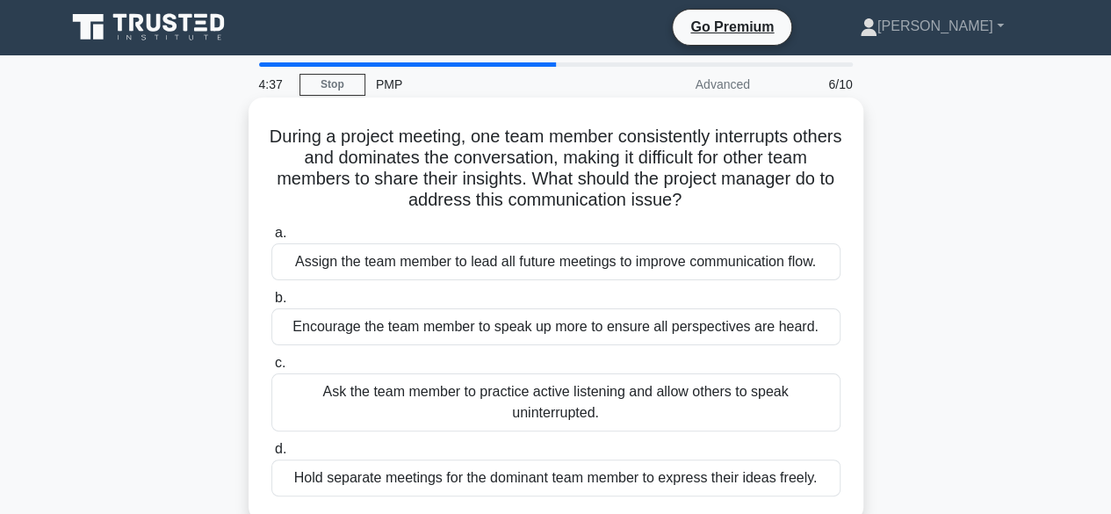
scroll to position [0, 0]
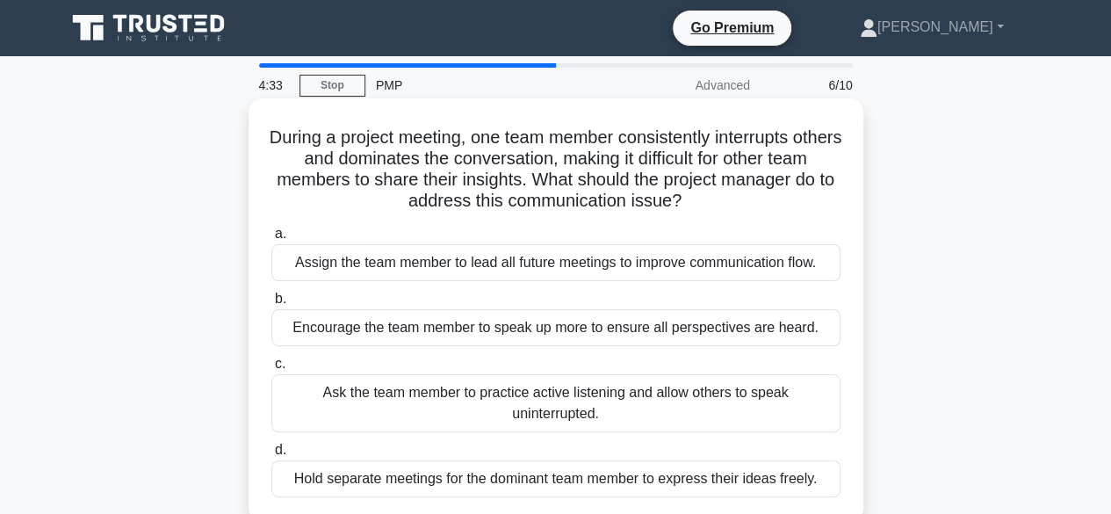
click at [538, 386] on div "Ask the team member to practice active listening and allow others to speak unin…" at bounding box center [555, 403] width 569 height 58
click at [271, 370] on input "c. Ask the team member to practice active listening and allow others to speak u…" at bounding box center [271, 363] width 0 height 11
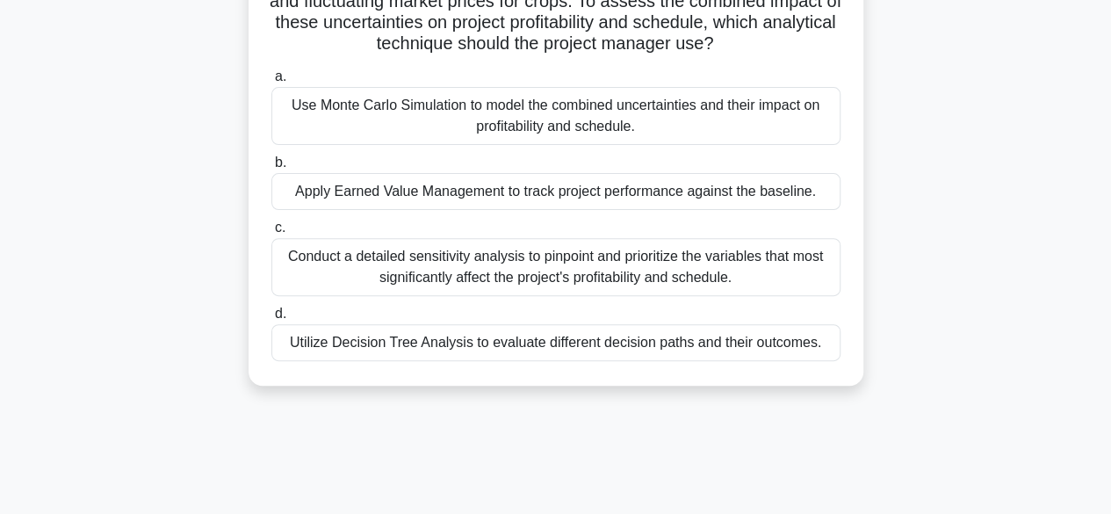
scroll to position [184, 0]
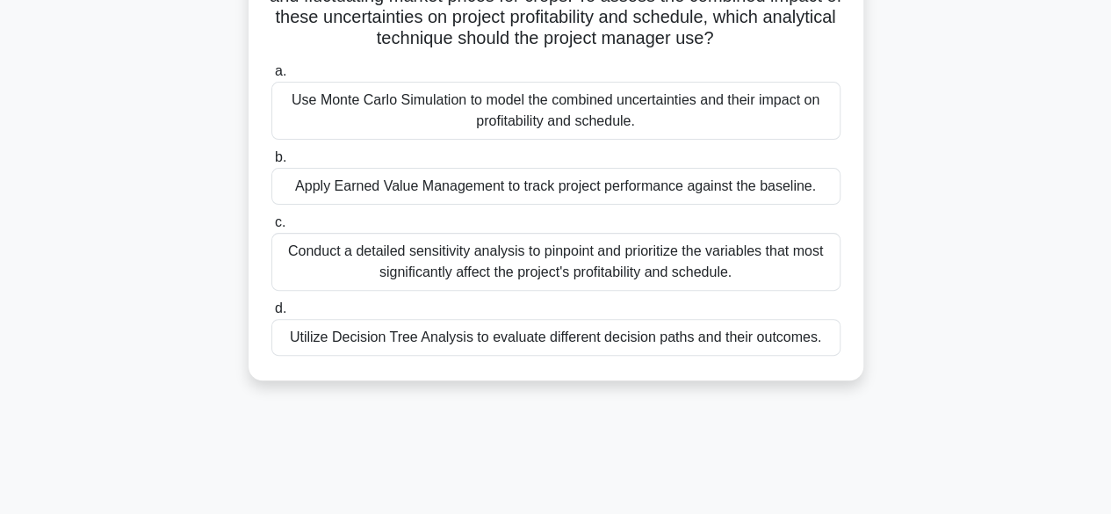
click at [733, 268] on div "Conduct a detailed sensitivity analysis to pinpoint and prioritize the variable…" at bounding box center [555, 262] width 569 height 58
click at [271, 228] on input "c. Conduct a detailed sensitivity analysis to pinpoint and prioritize the varia…" at bounding box center [271, 222] width 0 height 11
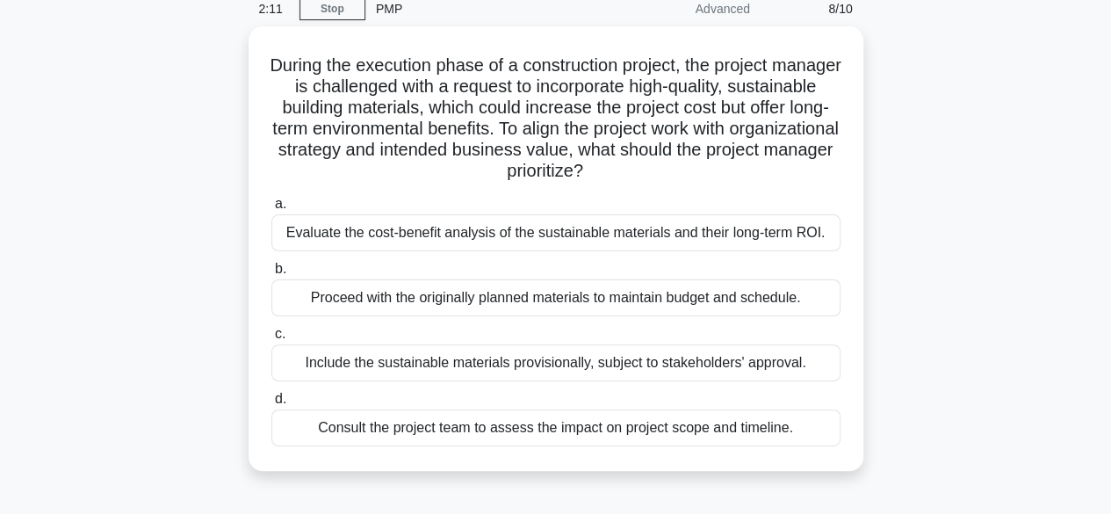
scroll to position [82, 0]
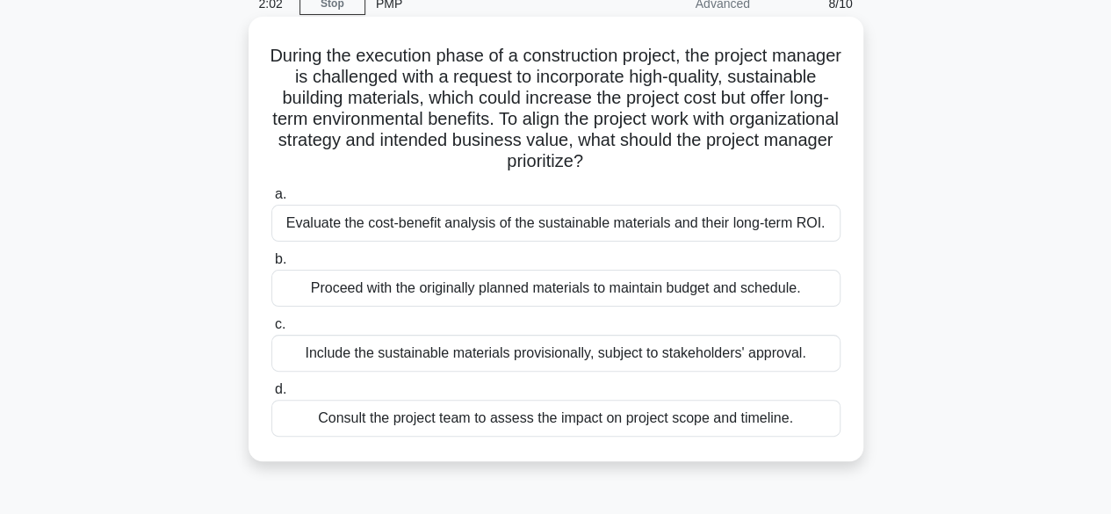
click at [710, 226] on div "Evaluate the cost-benefit analysis of the sustainable materials and their long-…" at bounding box center [555, 223] width 569 height 37
click at [271, 200] on input "a. Evaluate the cost-benefit analysis of the sustainable materials and their lo…" at bounding box center [271, 194] width 0 height 11
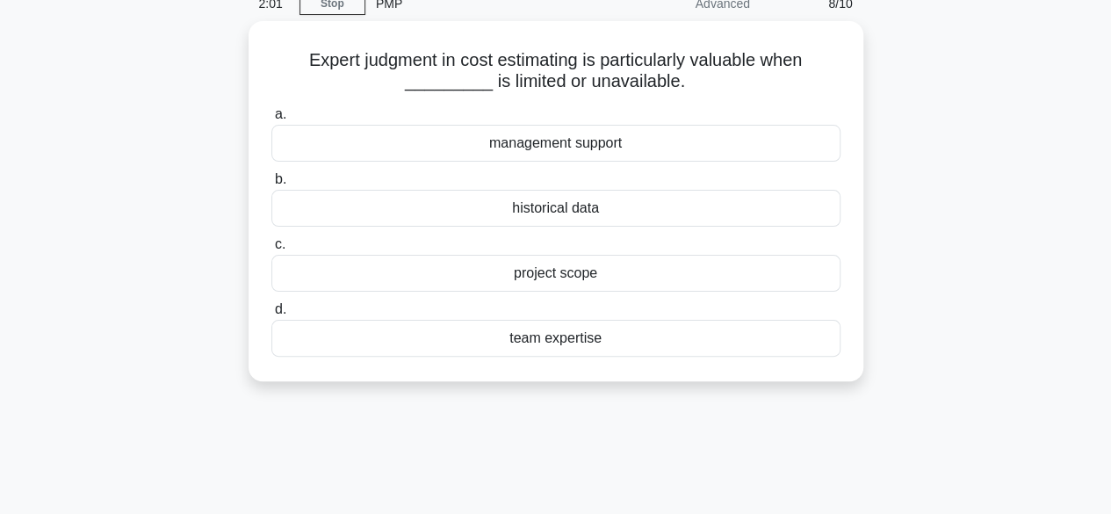
scroll to position [0, 0]
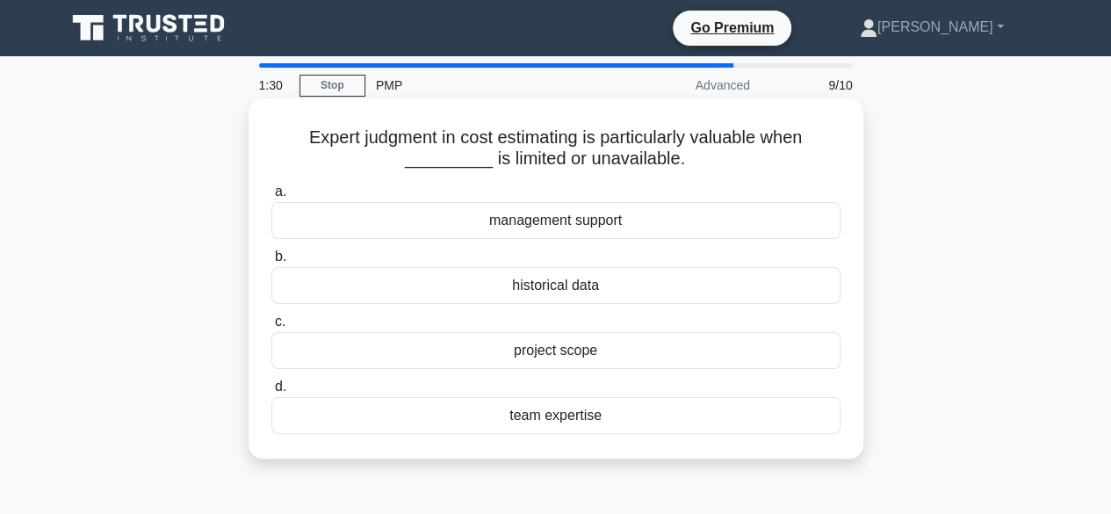
click at [671, 294] on div "historical data" at bounding box center [555, 285] width 569 height 37
click at [271, 263] on input "b. historical data" at bounding box center [271, 256] width 0 height 11
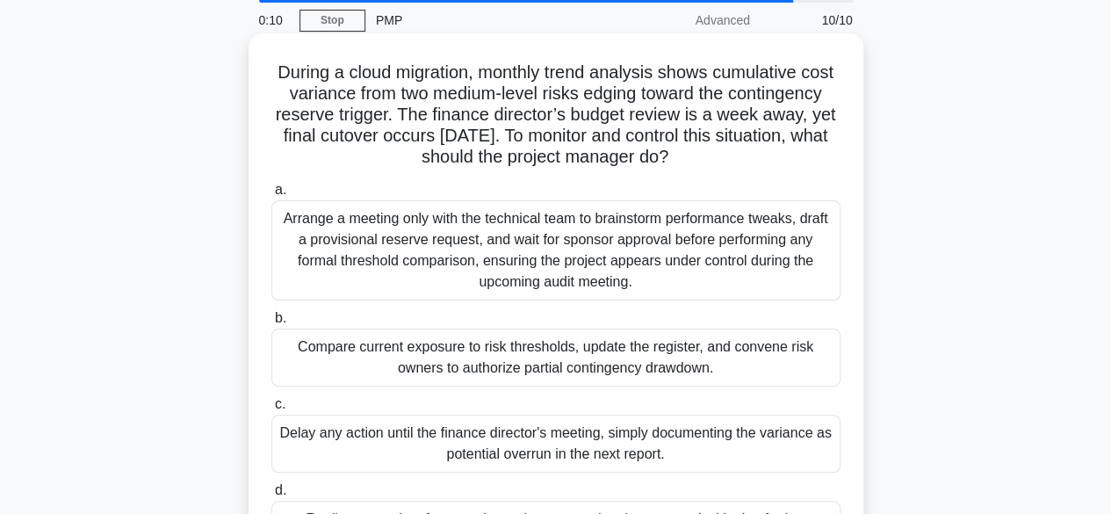
scroll to position [61, 0]
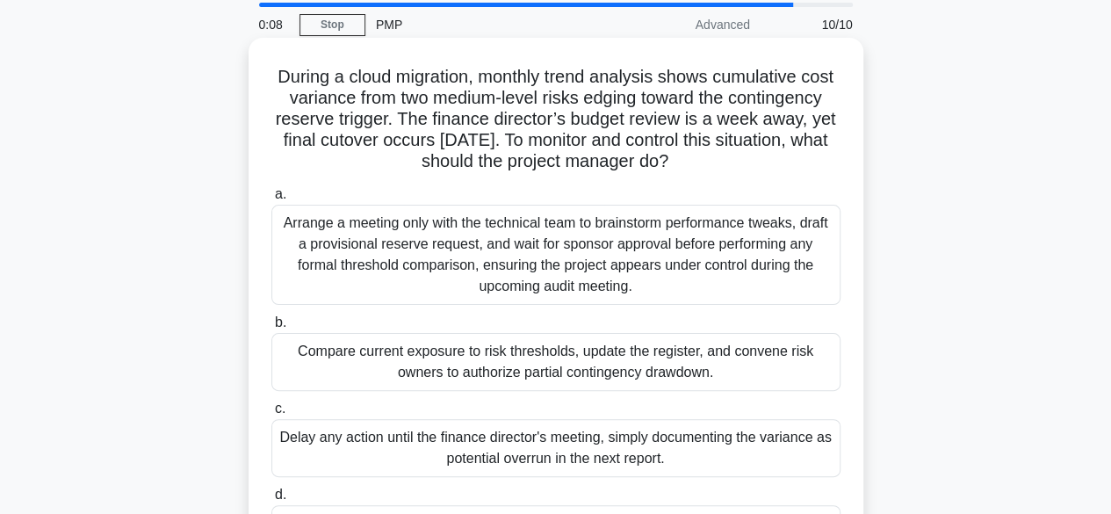
click at [517, 364] on div "Compare current exposure to risk thresholds, update the register, and convene r…" at bounding box center [555, 362] width 569 height 58
click at [271, 329] on input "b. Compare current exposure to risk thresholds, update the register, and conven…" at bounding box center [271, 322] width 0 height 11
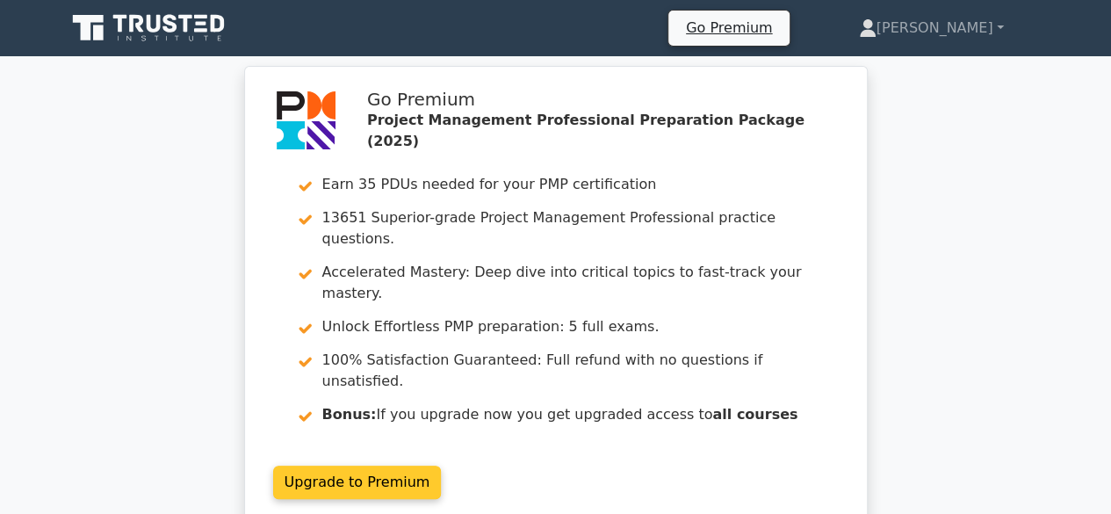
click at [442, 466] on link "Upgrade to Premium" at bounding box center [357, 482] width 169 height 33
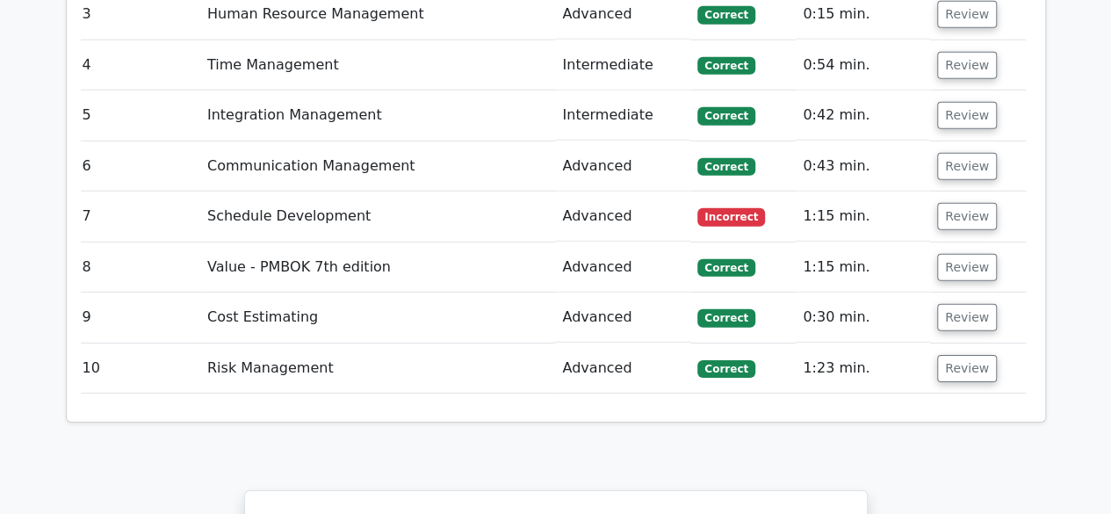
scroll to position [2579, 0]
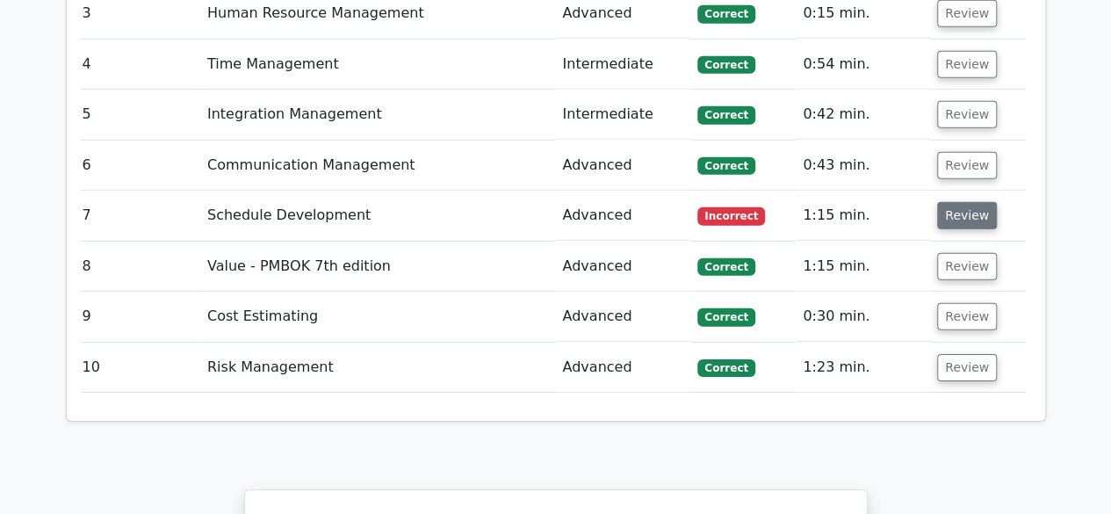
click at [963, 202] on button "Review" at bounding box center [967, 215] width 60 height 27
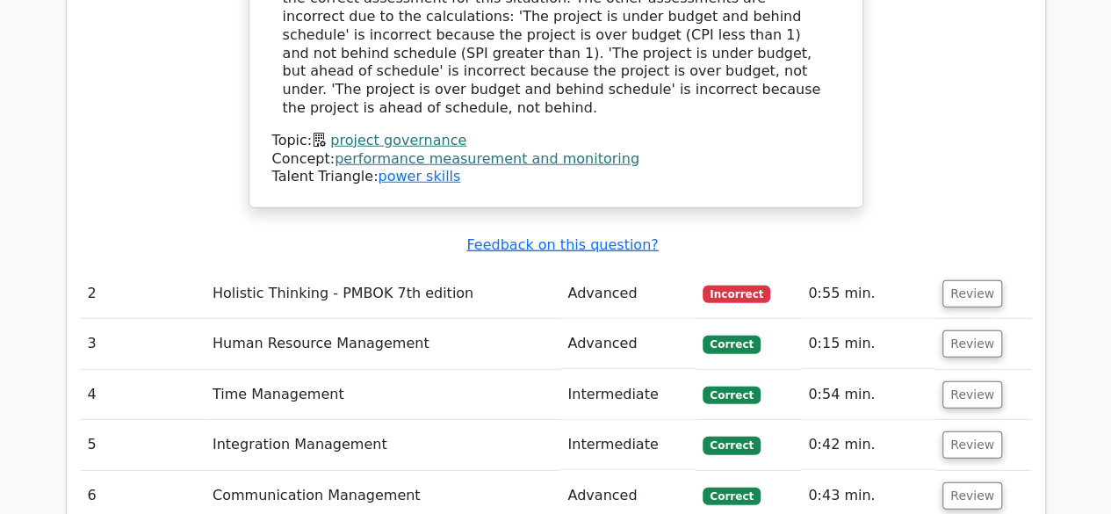
scroll to position [2249, 0]
click at [955, 280] on button "Review" at bounding box center [973, 293] width 60 height 27
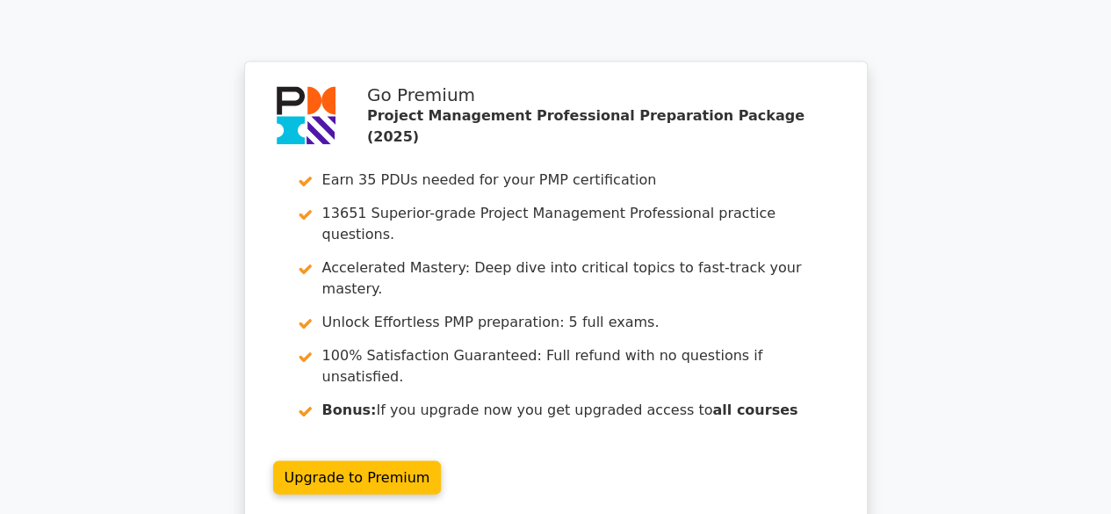
scroll to position [4964, 0]
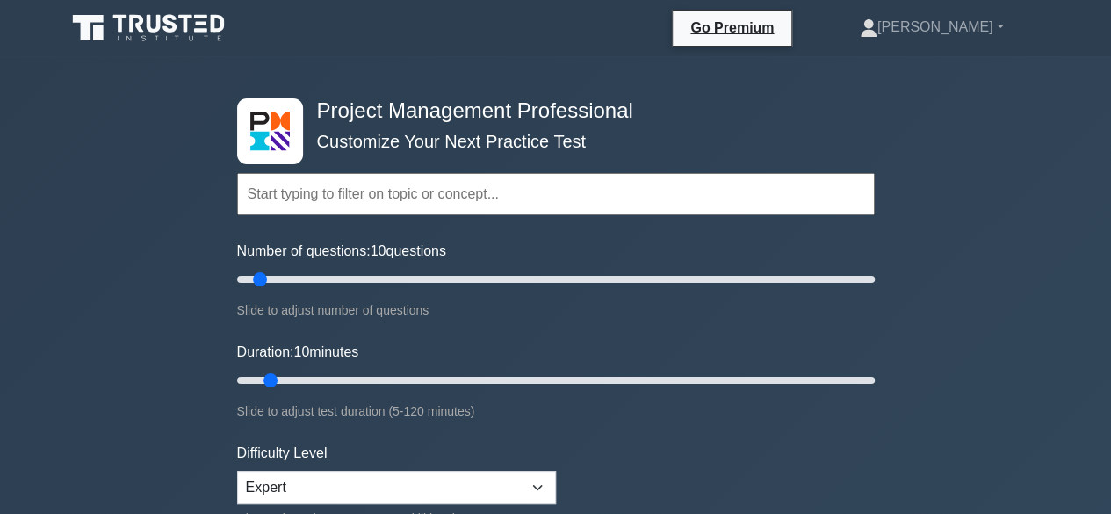
click at [699, 428] on form "Topics Scope Management Time Management Cost Management Quality Management Risk…" at bounding box center [556, 390] width 638 height 543
type input "5"
click at [250, 280] on input "Number of questions: 5 questions" at bounding box center [556, 279] width 638 height 21
type input "5"
click at [256, 378] on input "Duration: 5 minutes" at bounding box center [556, 380] width 638 height 21
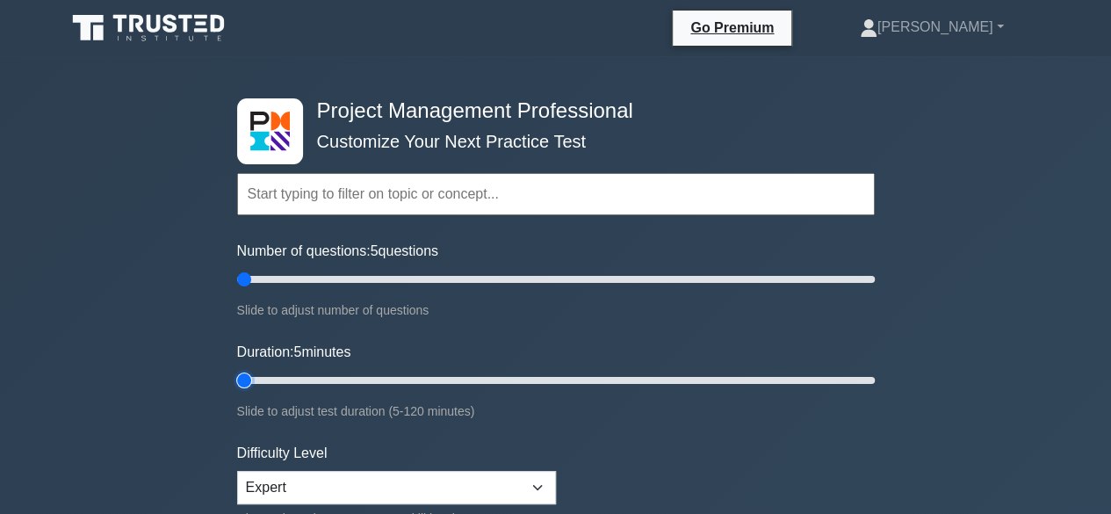
scroll to position [302, 0]
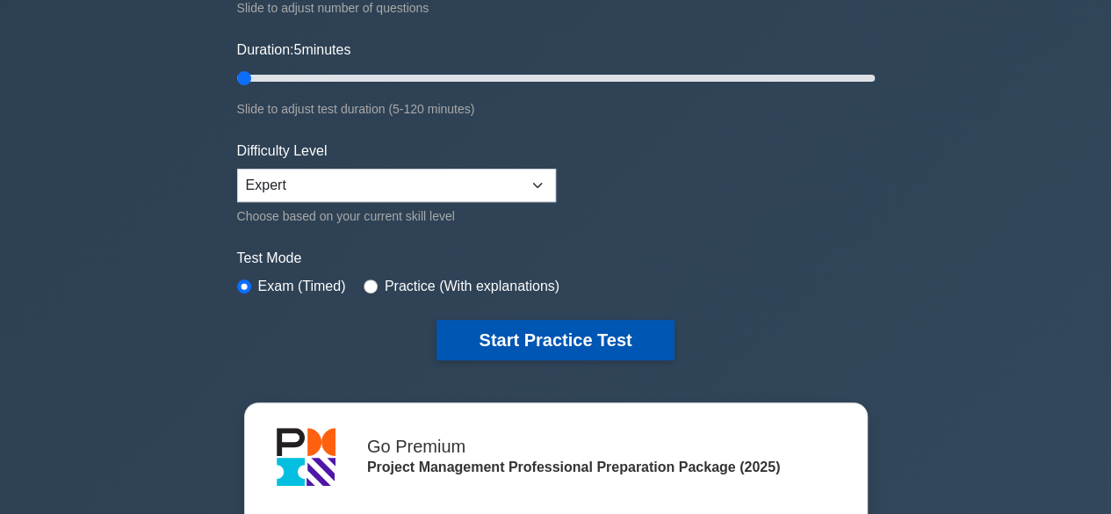
click at [488, 342] on button "Start Practice Test" at bounding box center [555, 340] width 237 height 40
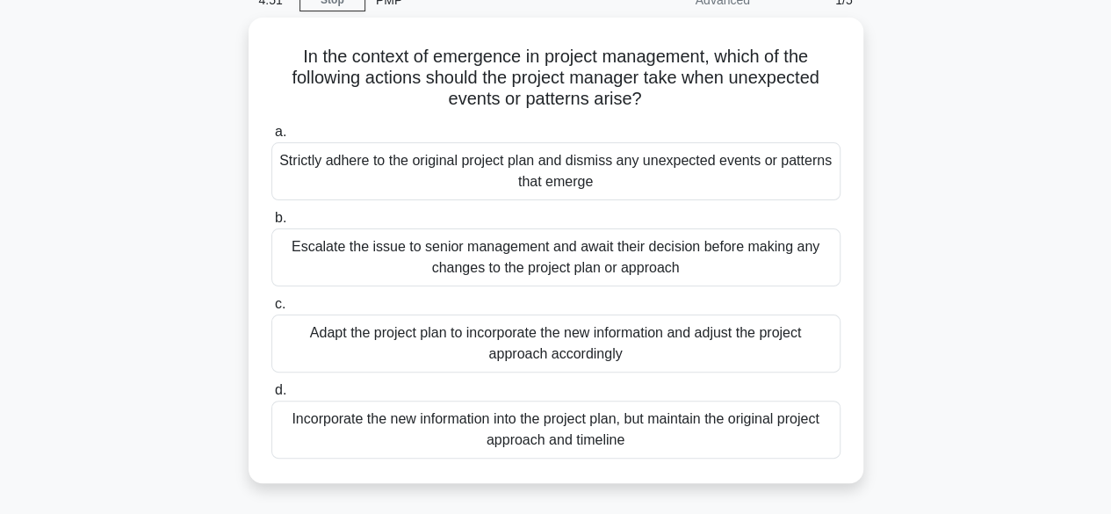
scroll to position [86, 0]
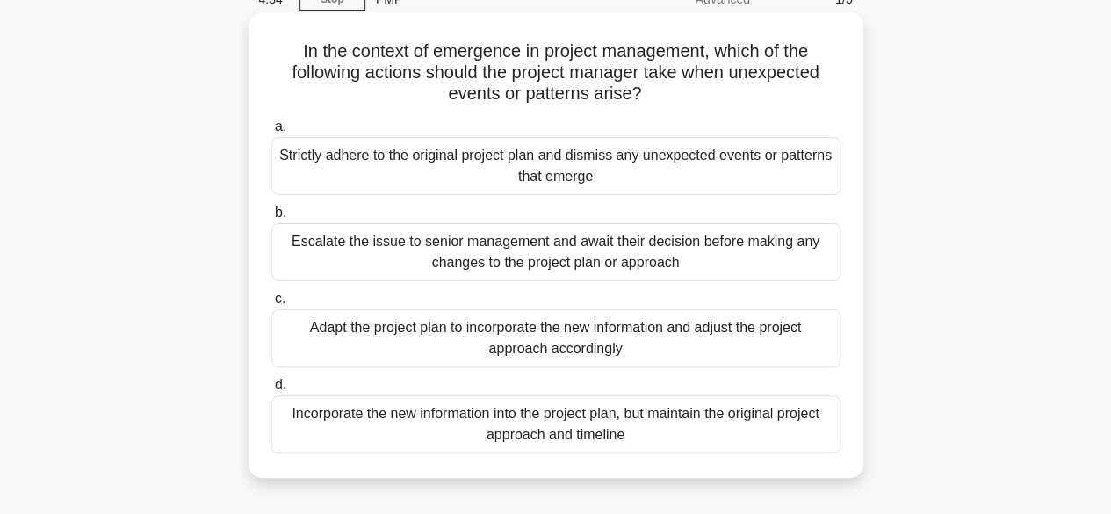
click at [485, 347] on div "Adapt the project plan to incorporate the new information and adjust the projec…" at bounding box center [555, 338] width 569 height 58
click at [271, 305] on input "c. Adapt the project plan to incorporate the new information and adjust the pro…" at bounding box center [271, 298] width 0 height 11
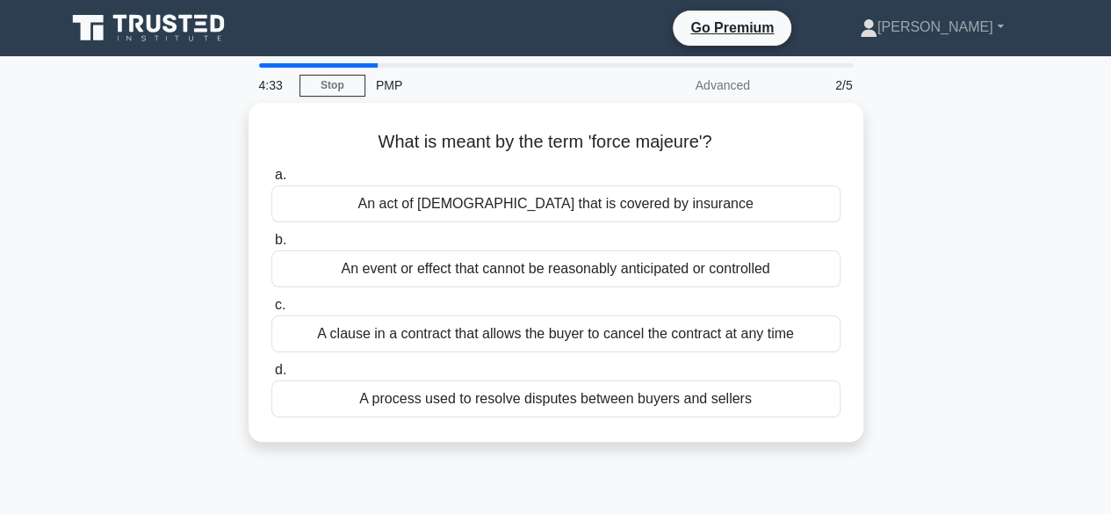
scroll to position [1, 0]
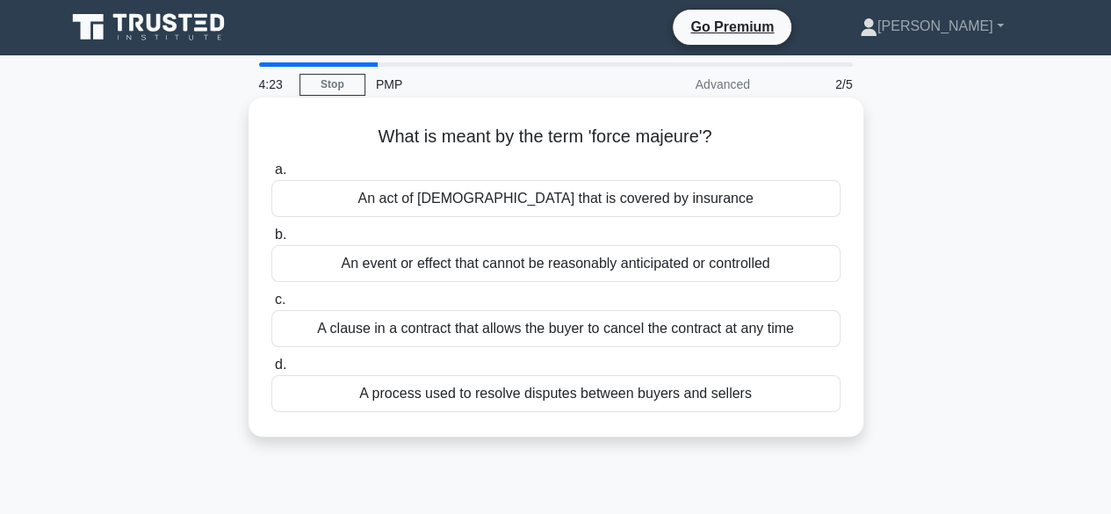
click at [654, 138] on h5 "What is meant by the term 'force majeure'? .spinner_0XTQ{transform-origin:cente…" at bounding box center [556, 137] width 573 height 23
copy h5 "majeure"
